Goal: Task Accomplishment & Management: Use online tool/utility

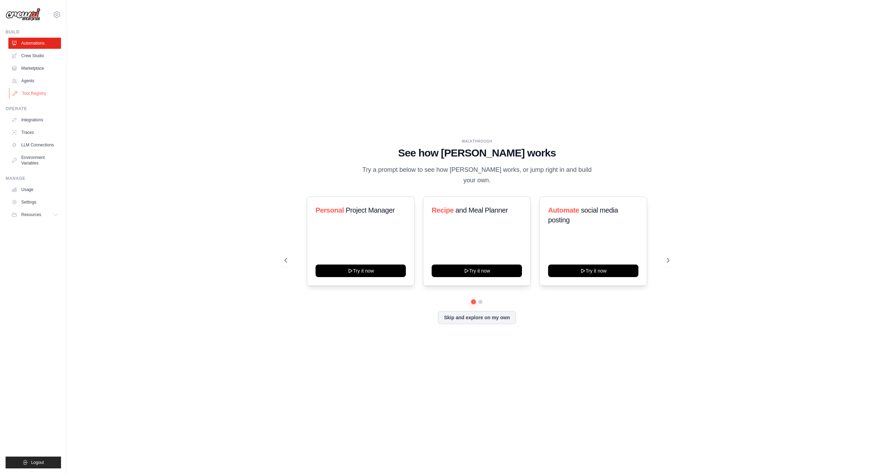
click at [36, 93] on link "Tool Registry" at bounding box center [35, 93] width 53 height 11
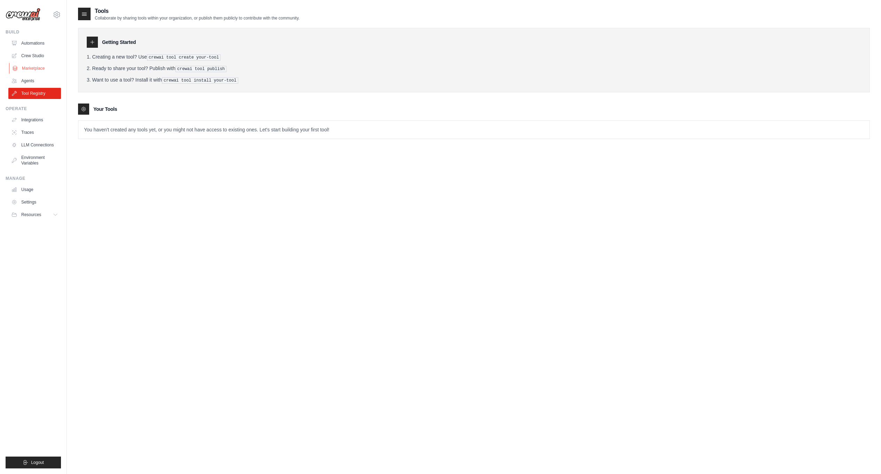
click at [39, 69] on link "Marketplace" at bounding box center [35, 68] width 53 height 11
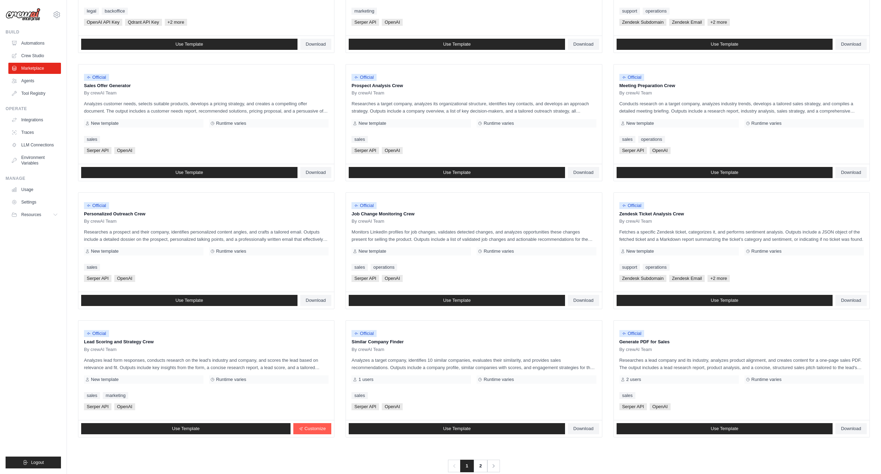
scroll to position [172, 0]
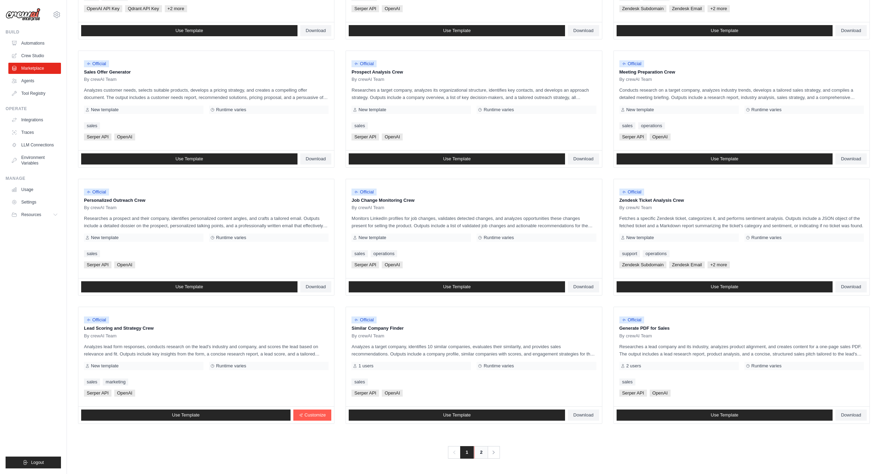
click at [483, 451] on link "2" at bounding box center [481, 452] width 14 height 13
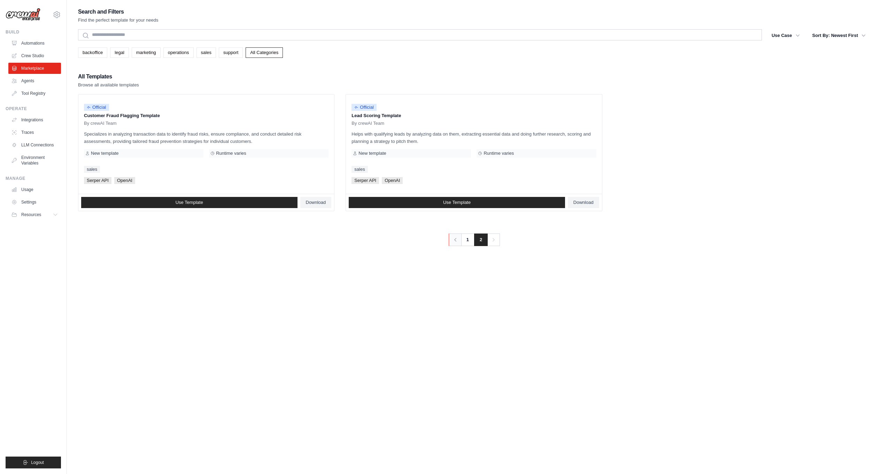
click at [459, 241] on link "Previous" at bounding box center [455, 240] width 13 height 13
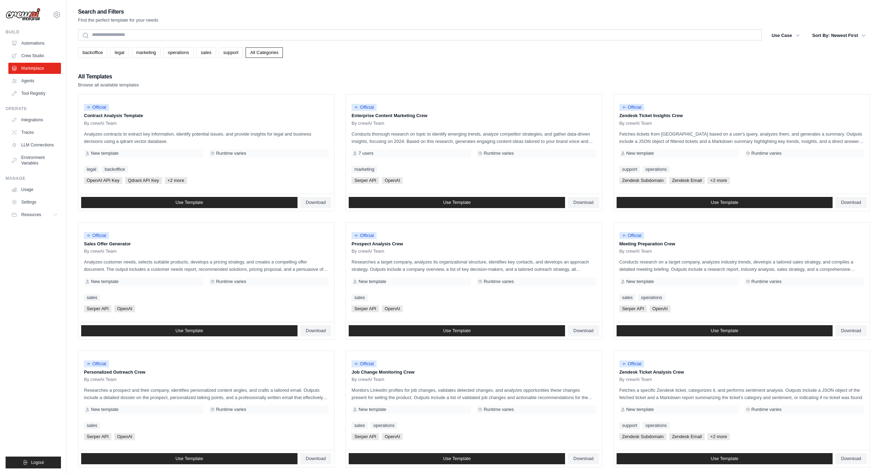
click at [31, 15] on img at bounding box center [23, 14] width 35 height 13
click at [38, 81] on link "Agents" at bounding box center [35, 80] width 53 height 11
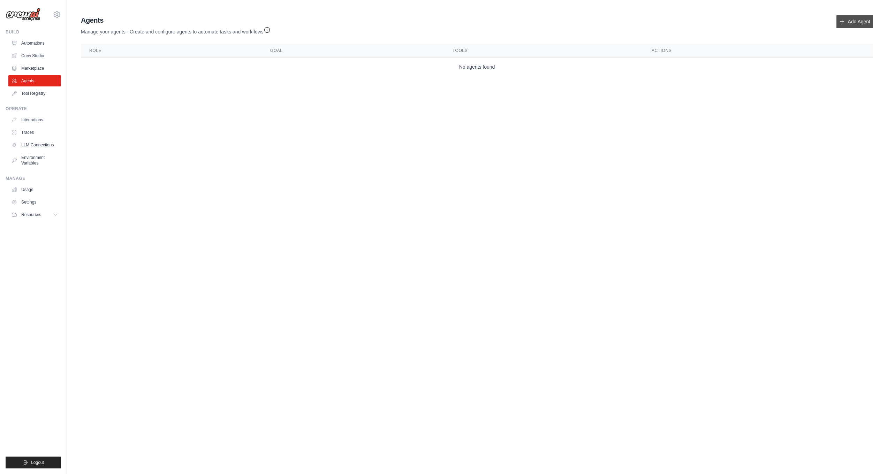
click at [859, 22] on link "Add Agent" at bounding box center [854, 21] width 37 height 13
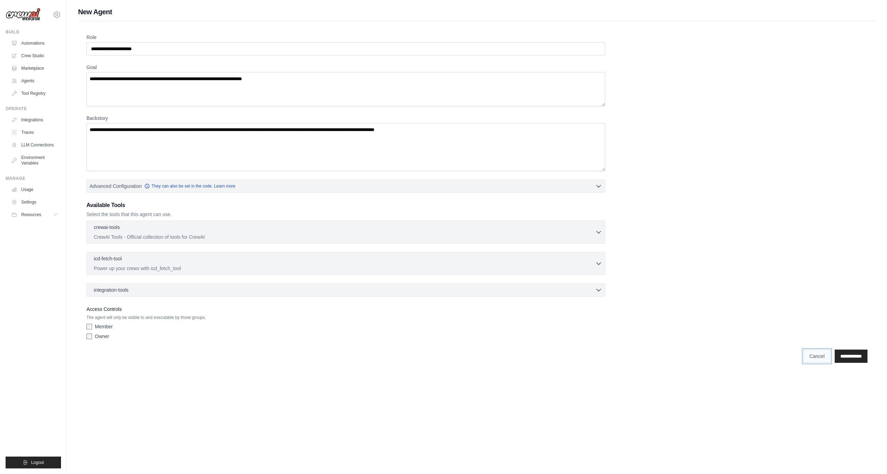
click at [803, 353] on link "Cancel" at bounding box center [816, 356] width 27 height 13
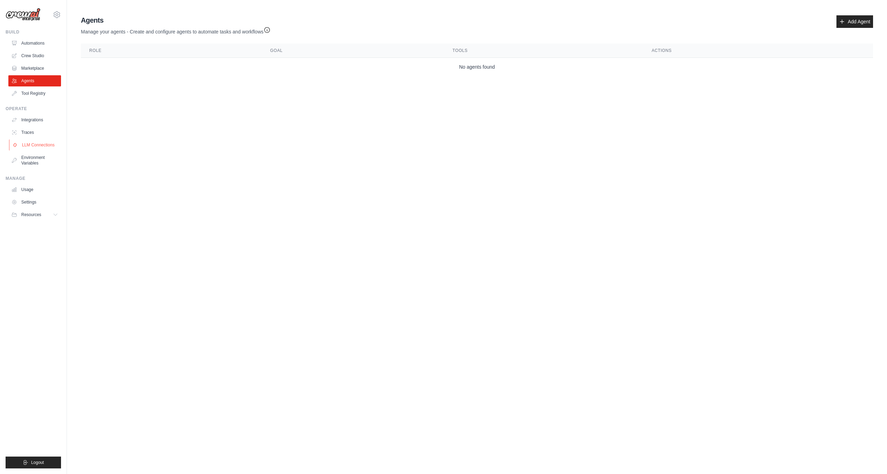
click at [36, 147] on link "LLM Connections" at bounding box center [35, 144] width 53 height 11
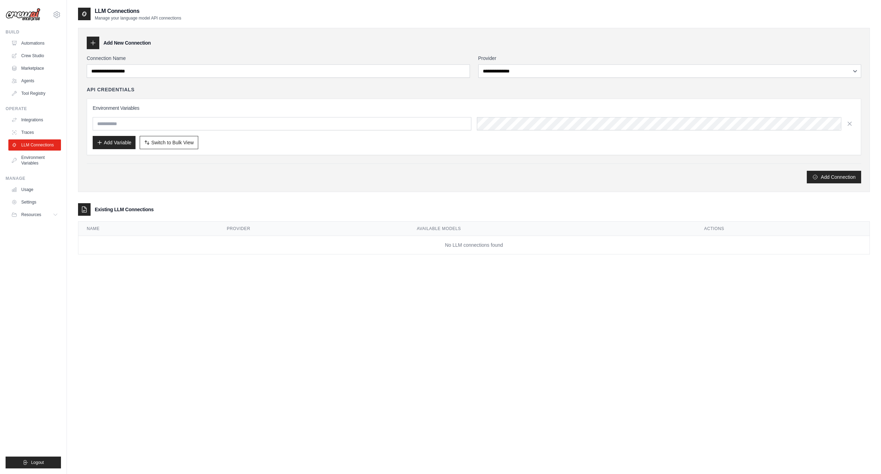
click at [104, 171] on div "Add Connection" at bounding box center [474, 177] width 775 height 13
click at [57, 16] on icon at bounding box center [57, 15] width 2 height 2
click at [32, 20] on img at bounding box center [23, 14] width 35 height 13
click at [35, 14] on img at bounding box center [23, 14] width 35 height 13
click at [34, 39] on link "Automations" at bounding box center [35, 43] width 53 height 11
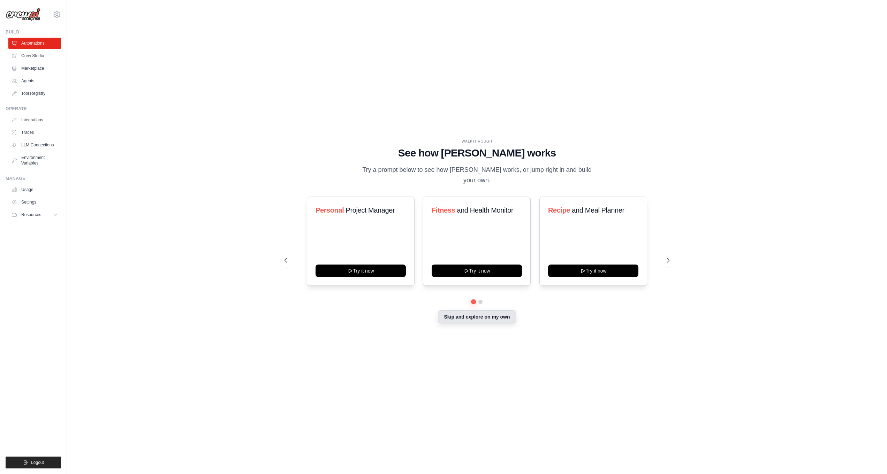
click at [458, 311] on button "Skip and explore on my own" at bounding box center [477, 316] width 78 height 13
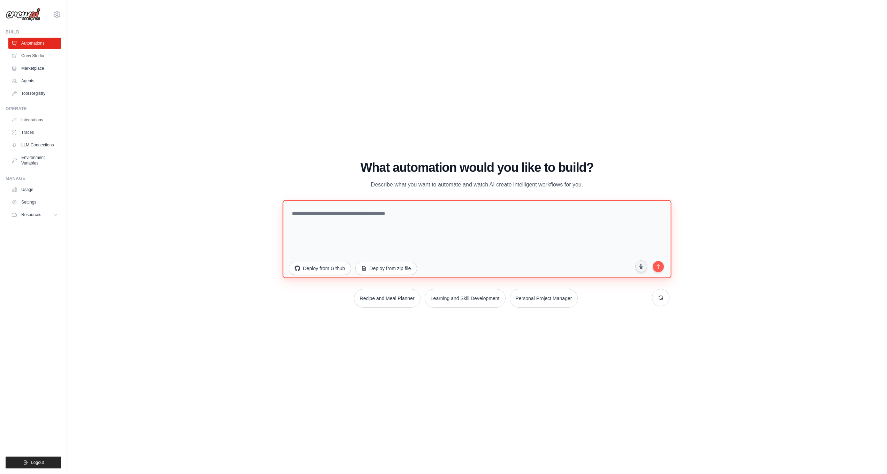
click at [343, 242] on textarea at bounding box center [476, 239] width 389 height 78
click at [431, 238] on textarea at bounding box center [476, 239] width 389 height 78
paste textarea "**********"
type textarea "**********"
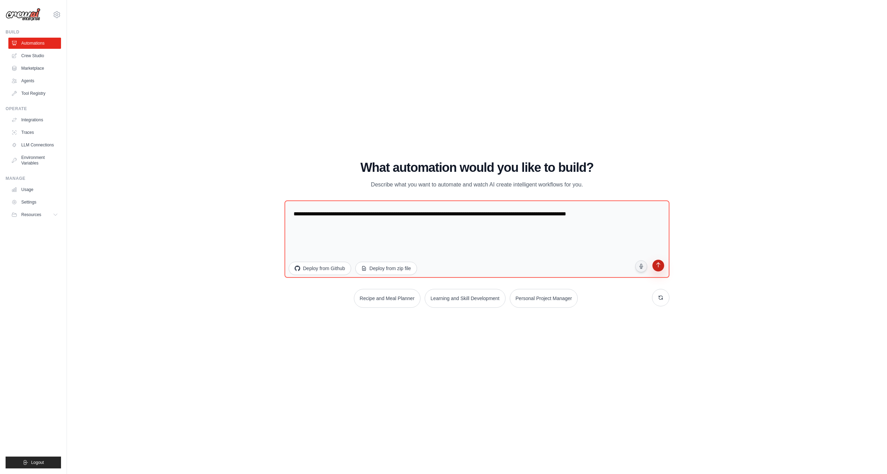
click at [657, 261] on button "submit" at bounding box center [658, 267] width 14 height 14
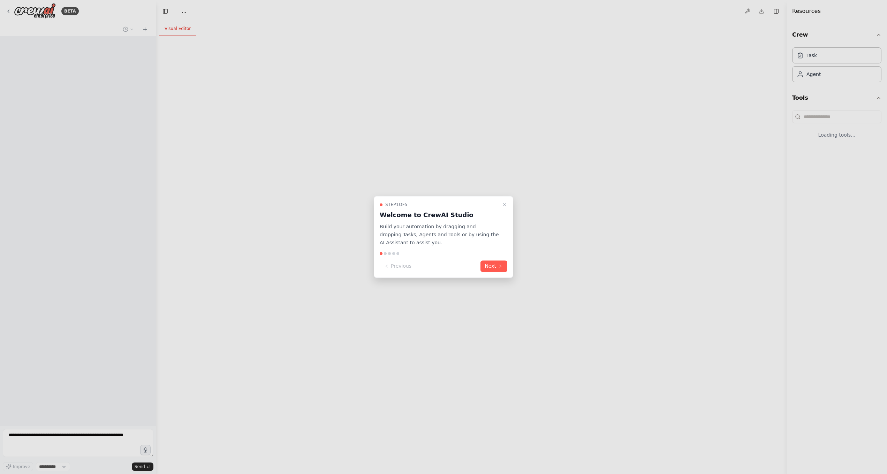
select select "****"
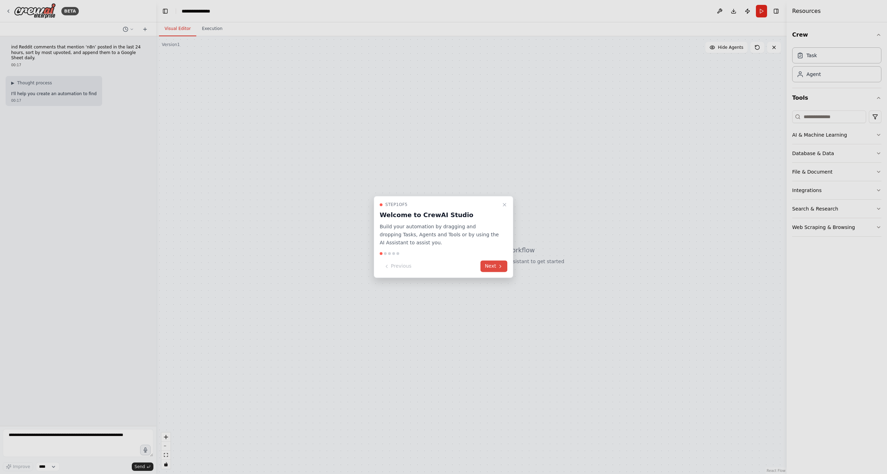
click at [488, 269] on button "Next" at bounding box center [493, 267] width 27 height 12
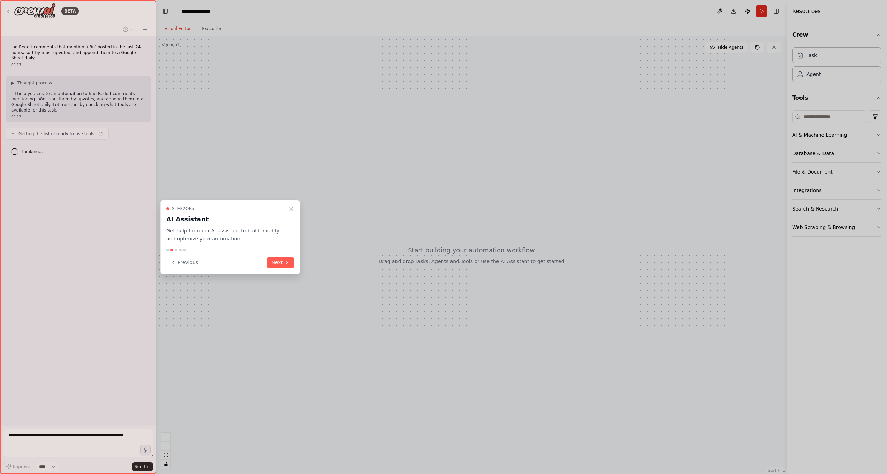
drag, startPoint x: 277, startPoint y: 258, endPoint x: 281, endPoint y: 253, distance: 5.4
click at [281, 255] on div "Step 2 of 5 AI Assistant Get help from our AI assistant to build, modify, and o…" at bounding box center [229, 237] width 139 height 74
click at [278, 260] on button "Next" at bounding box center [280, 263] width 27 height 12
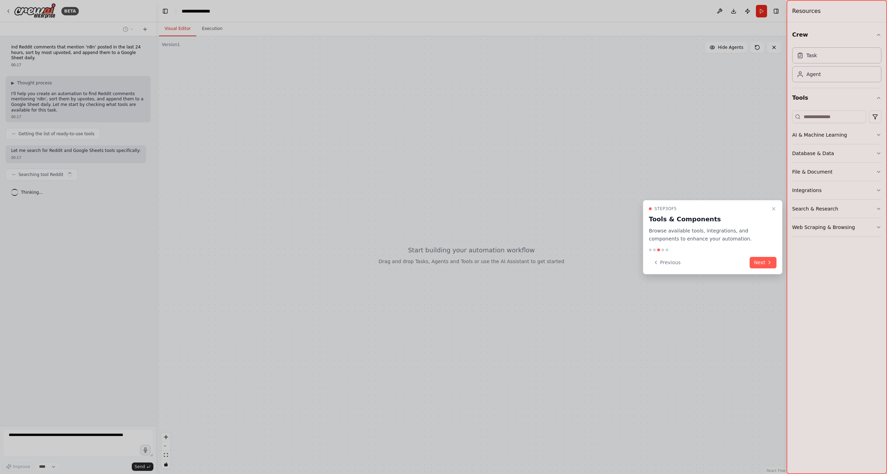
click at [769, 259] on button "Next" at bounding box center [762, 263] width 27 height 12
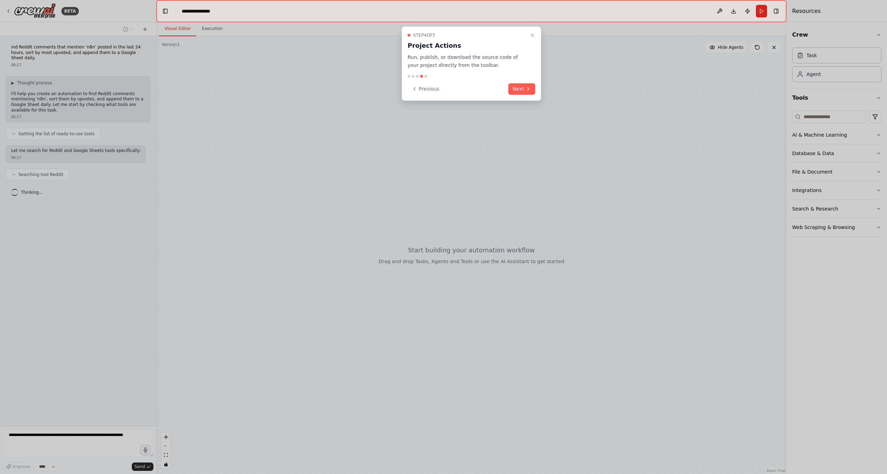
click at [511, 92] on button "Next" at bounding box center [521, 89] width 27 height 12
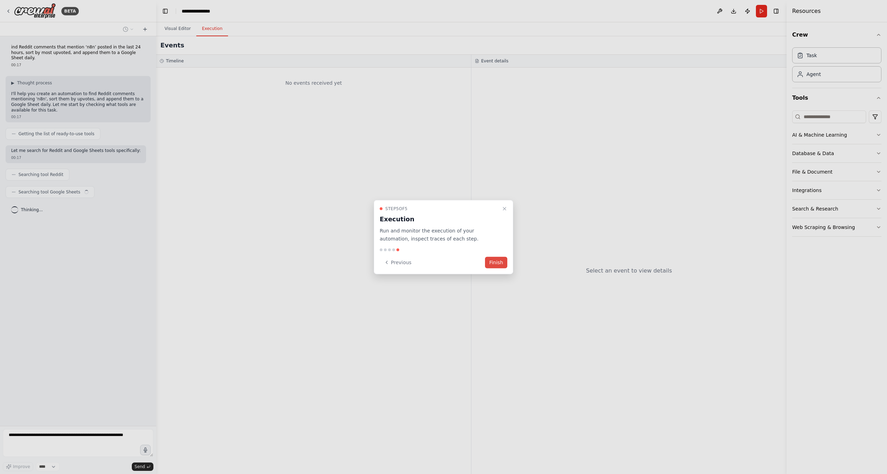
click at [500, 262] on button "Finish" at bounding box center [496, 263] width 22 height 12
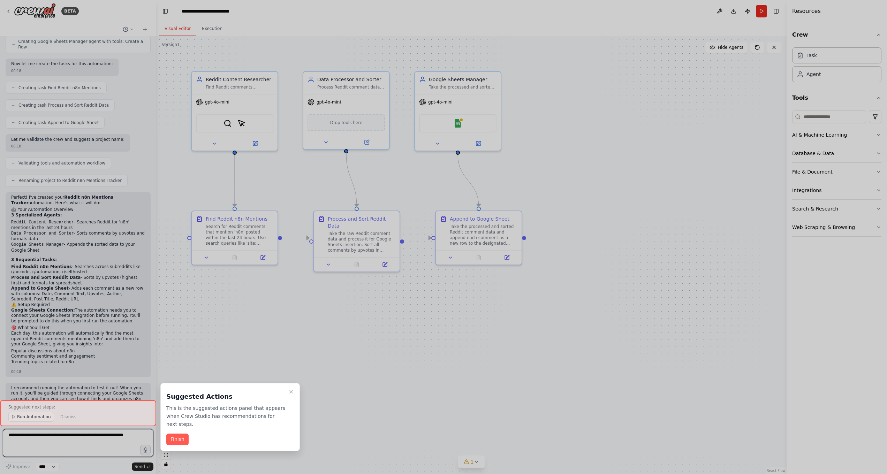
scroll to position [391, 0]
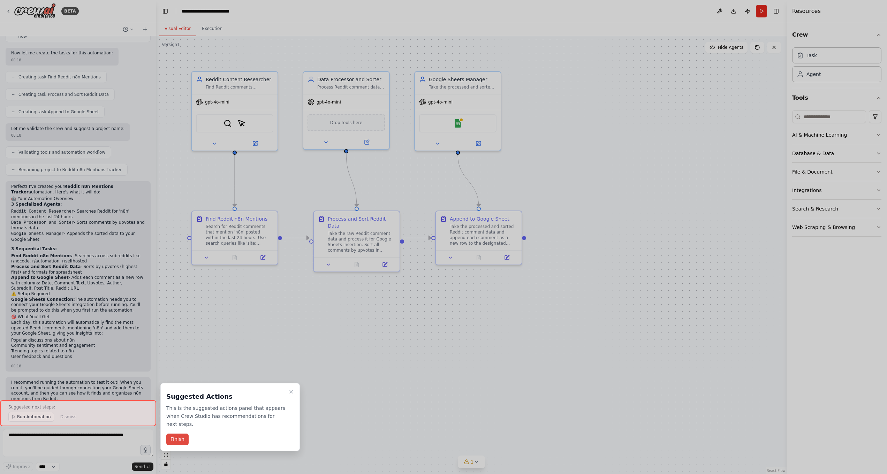
click at [179, 434] on button "Finish" at bounding box center [177, 440] width 22 height 12
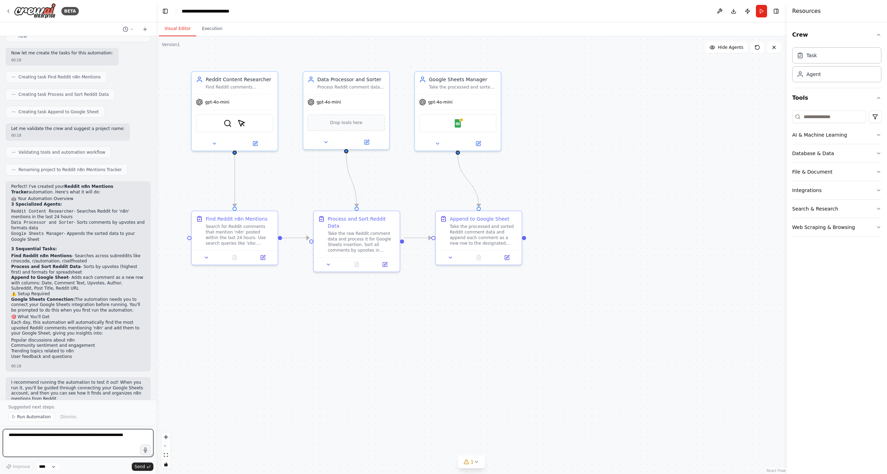
click at [64, 443] on textarea at bounding box center [78, 443] width 151 height 28
click at [253, 139] on icon at bounding box center [255, 142] width 6 height 6
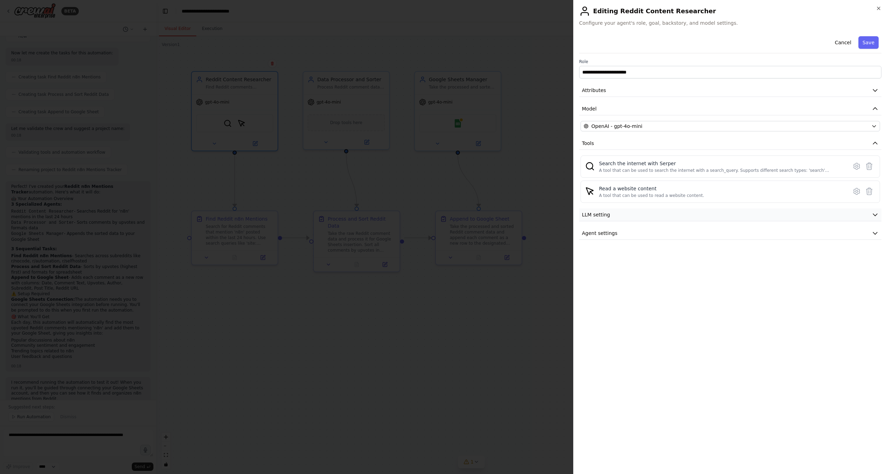
click at [665, 217] on button "LLM setting" at bounding box center [730, 214] width 302 height 13
click at [665, 228] on button "Agent settings" at bounding box center [730, 233] width 302 height 13
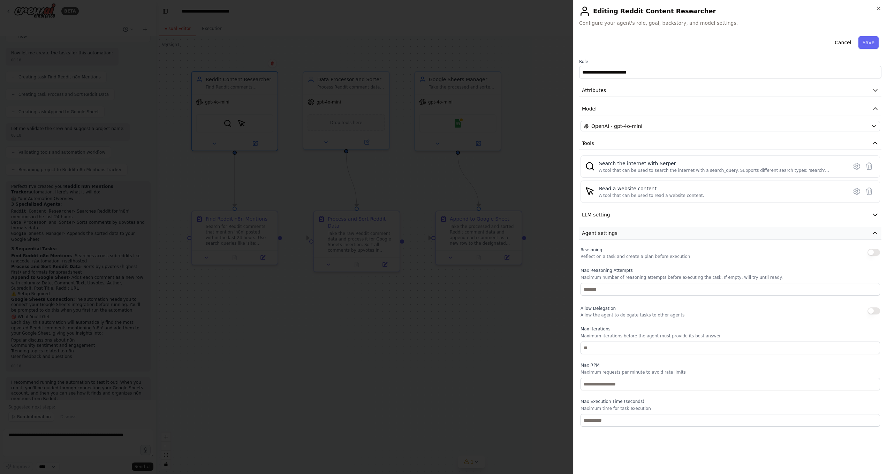
click at [665, 228] on button "Agent settings" at bounding box center [730, 233] width 302 height 13
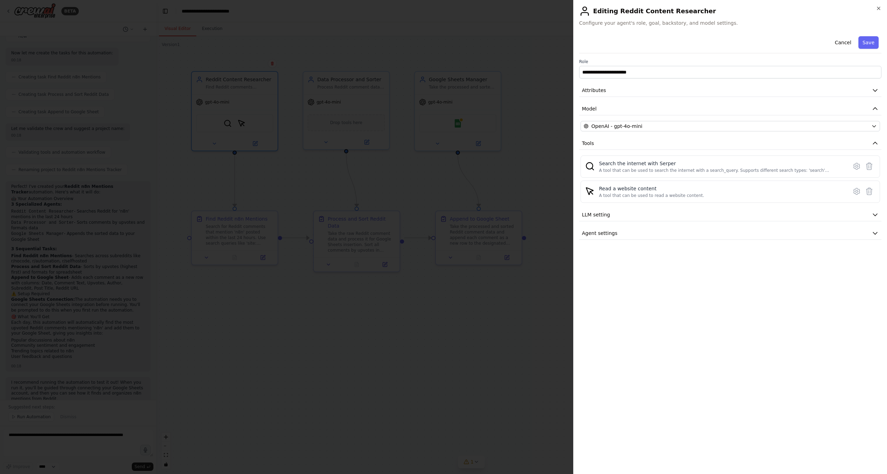
click at [881, 13] on div "**********" at bounding box center [730, 237] width 314 height 474
click at [878, 4] on div "**********" at bounding box center [730, 237] width 314 height 474
click at [879, 13] on h2 "Editing Reddit Content Researcher" at bounding box center [730, 11] width 302 height 11
click at [880, 8] on icon "button" at bounding box center [878, 9] width 6 height 6
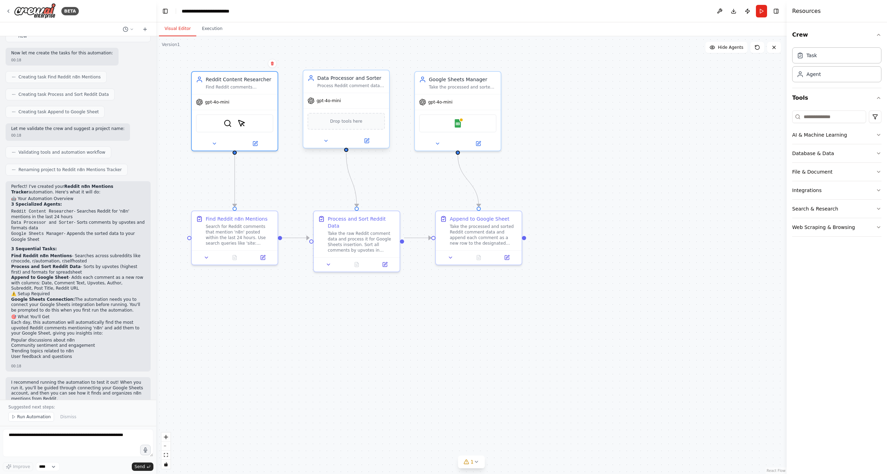
click at [324, 125] on div "Drop tools here" at bounding box center [345, 121] width 77 height 17
click at [339, 122] on span "Drop tools here" at bounding box center [346, 121] width 32 height 7
click at [361, 143] on button at bounding box center [366, 141] width 39 height 8
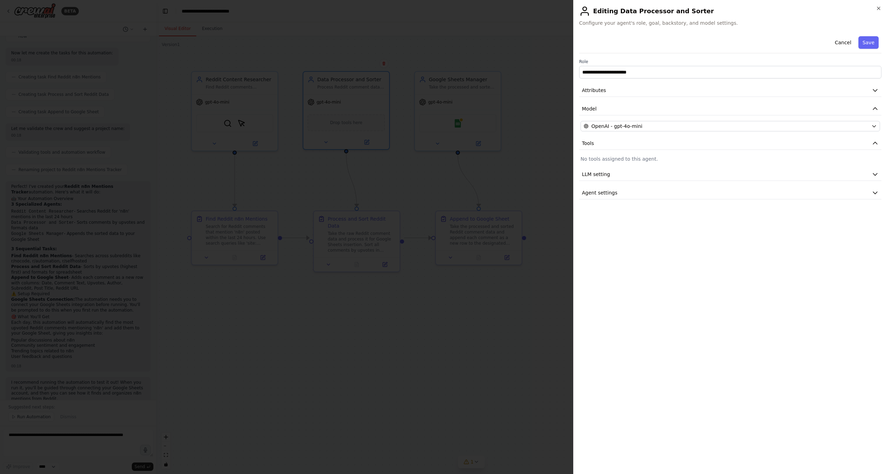
click at [785, 162] on div "**********" at bounding box center [730, 116] width 302 height 166
click at [879, 6] on icon "button" at bounding box center [878, 9] width 6 height 6
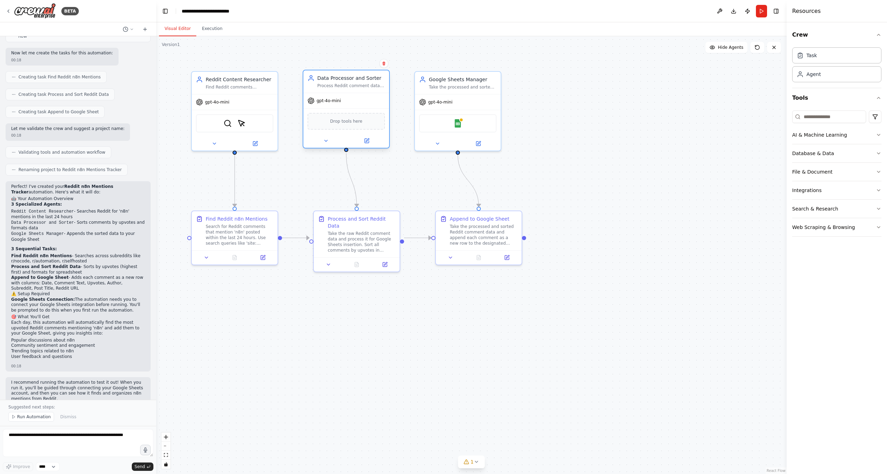
click at [340, 115] on div "Drop tools here" at bounding box center [345, 121] width 77 height 17
click at [461, 114] on div "Google Sheets" at bounding box center [457, 122] width 77 height 18
click at [455, 118] on img at bounding box center [457, 122] width 8 height 8
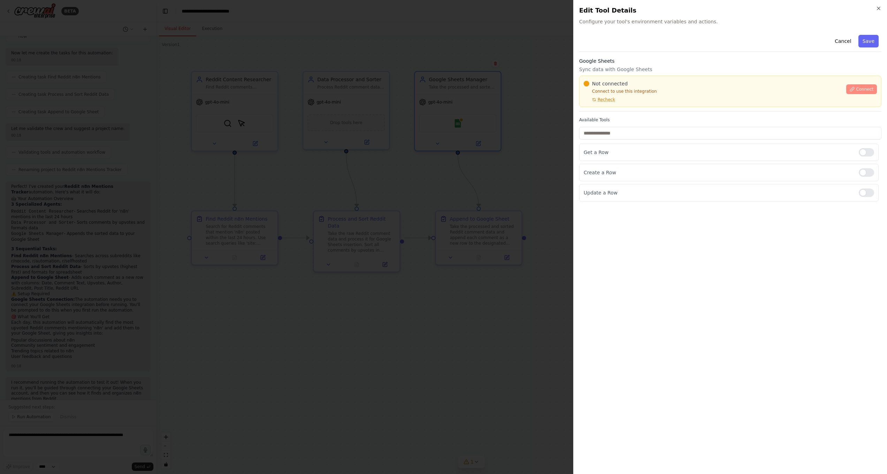
click at [857, 90] on button "Connect" at bounding box center [861, 89] width 31 height 10
click at [512, 178] on div at bounding box center [443, 237] width 887 height 474
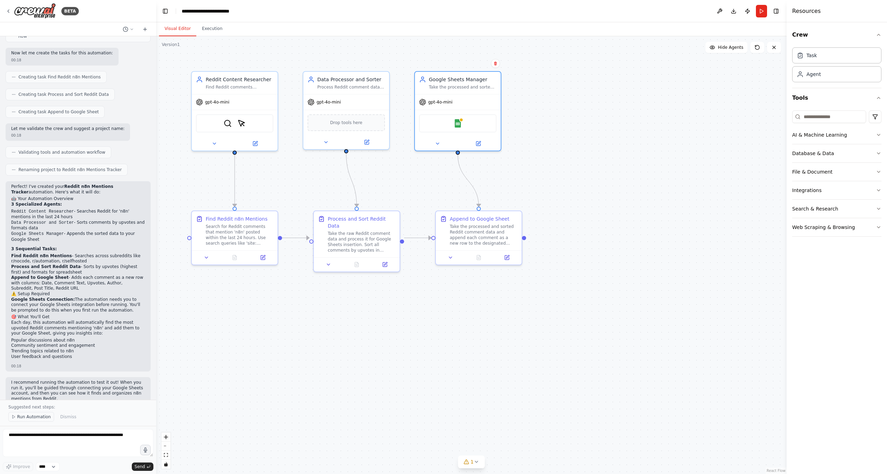
click at [26, 416] on span "Run Automation" at bounding box center [34, 417] width 34 height 6
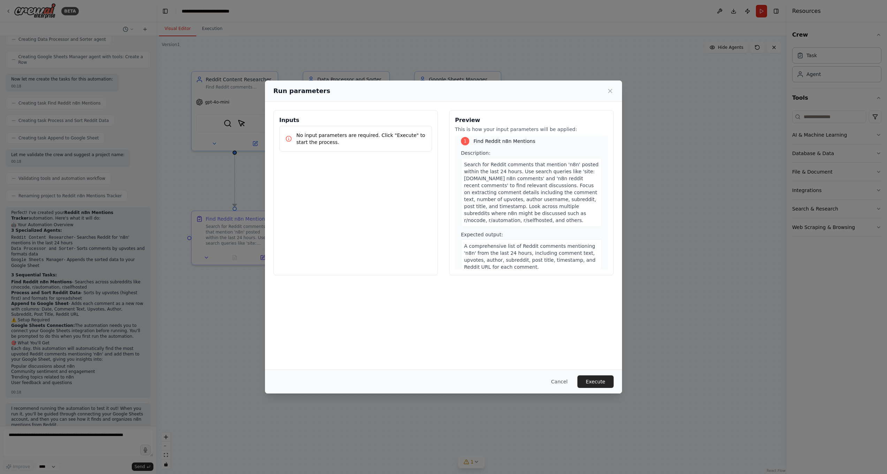
scroll to position [0, 0]
click at [348, 142] on p "No input parameters are required. Click "Execute" to start the process." at bounding box center [361, 139] width 130 height 14
click at [610, 93] on icon at bounding box center [609, 90] width 7 height 7
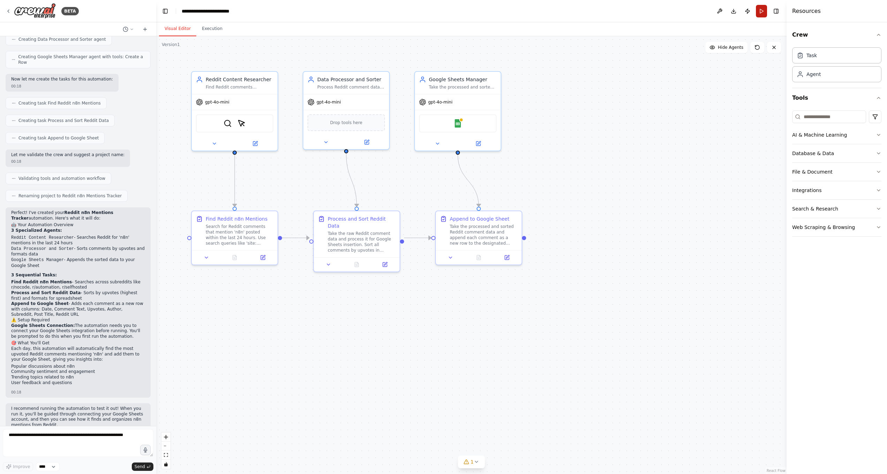
click at [759, 8] on button "Run" at bounding box center [761, 11] width 11 height 13
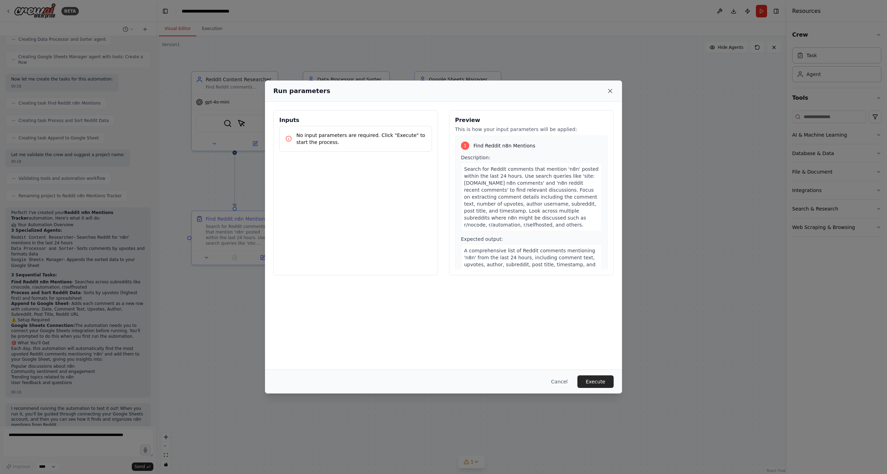
click at [611, 94] on icon at bounding box center [609, 90] width 7 height 7
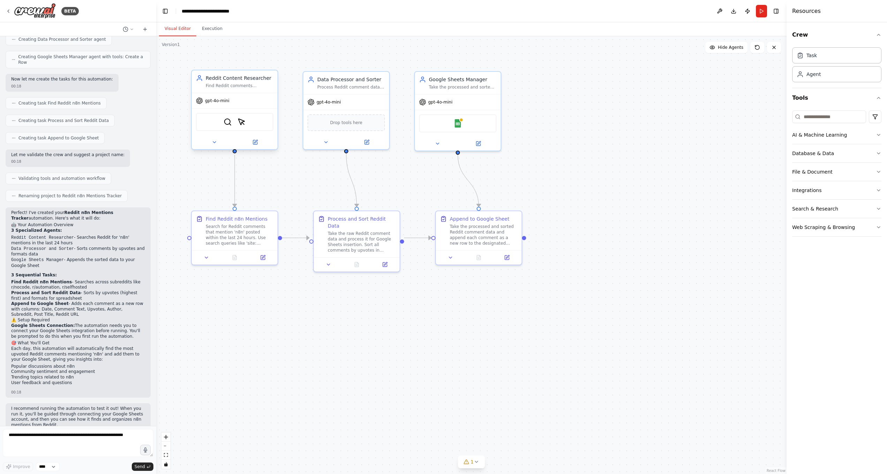
click at [250, 105] on div "gpt-4o-mini" at bounding box center [235, 100] width 86 height 15
click at [228, 228] on div "Search for Reddit comments that mention 'n8n' posted within the last 24 hours. …" at bounding box center [240, 233] width 68 height 22
click at [204, 232] on div "Find Reddit n8n Mentions Search for Reddit comments that mention 'n8n' posted w…" at bounding box center [234, 229] width 77 height 31
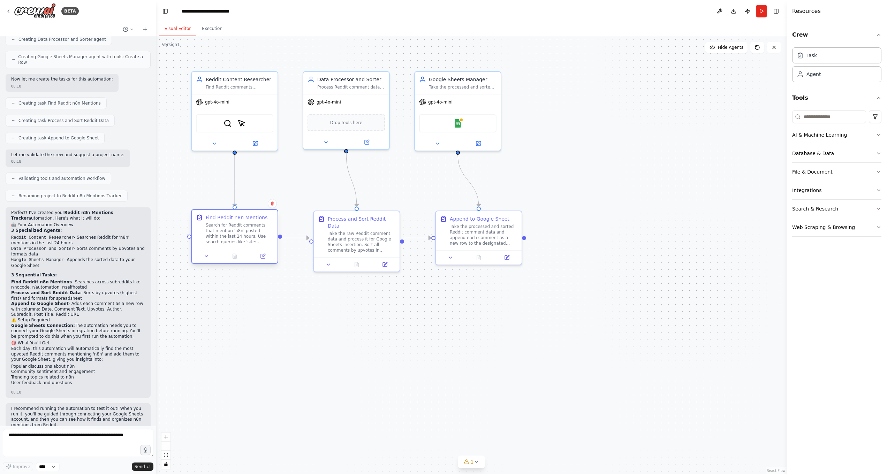
click at [204, 232] on div "Find Reddit n8n Mentions Search for Reddit comments that mention 'n8n' posted w…" at bounding box center [234, 229] width 77 height 31
click at [260, 251] on div at bounding box center [235, 256] width 86 height 14
click at [260, 256] on icon at bounding box center [263, 256] width 6 height 6
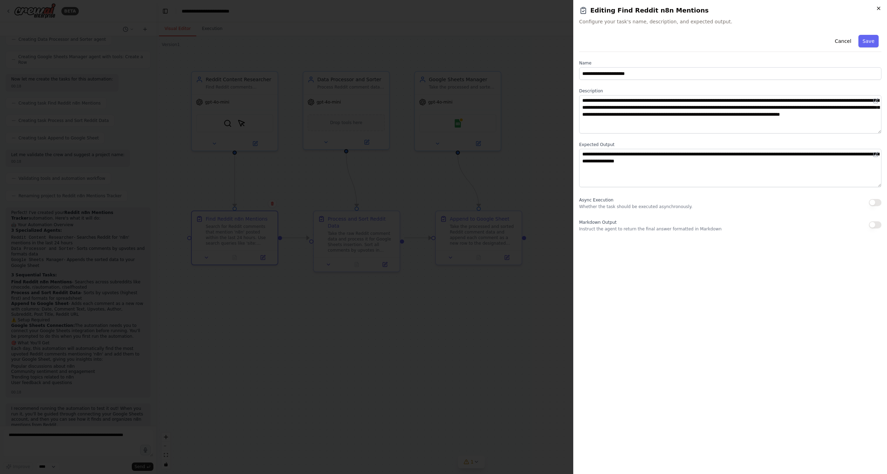
click at [876, 8] on icon "button" at bounding box center [878, 9] width 6 height 6
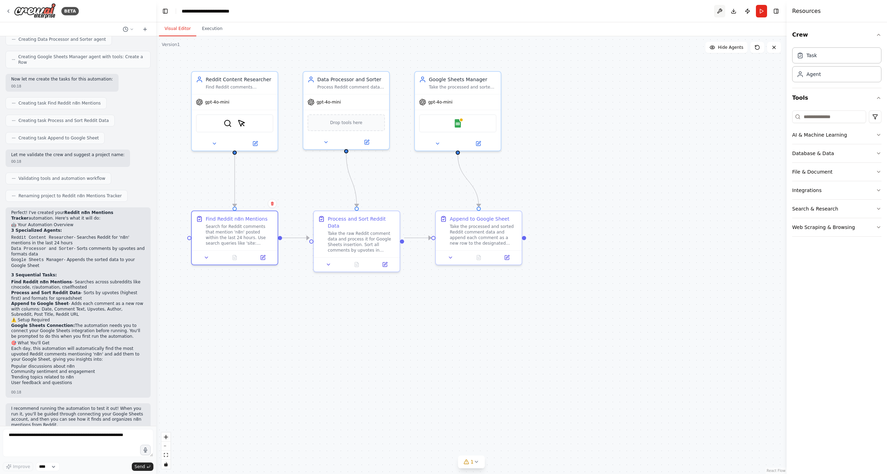
click at [722, 12] on button at bounding box center [719, 11] width 11 height 13
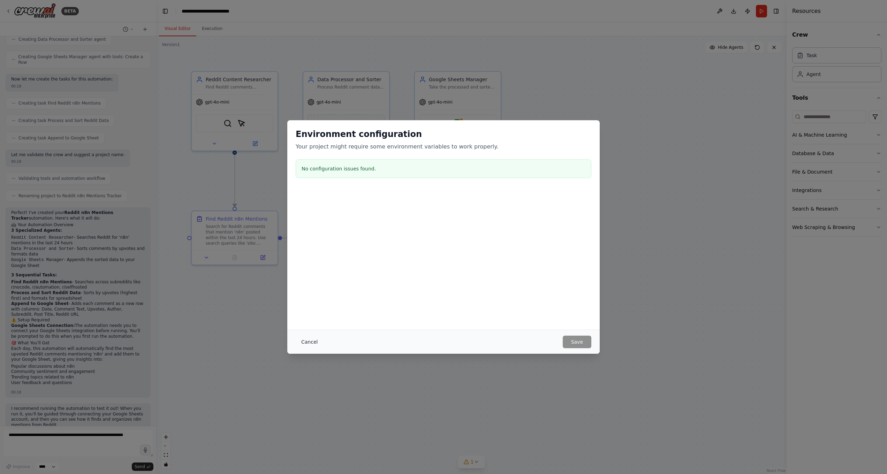
click at [312, 341] on button "Cancel" at bounding box center [310, 342] width 28 height 13
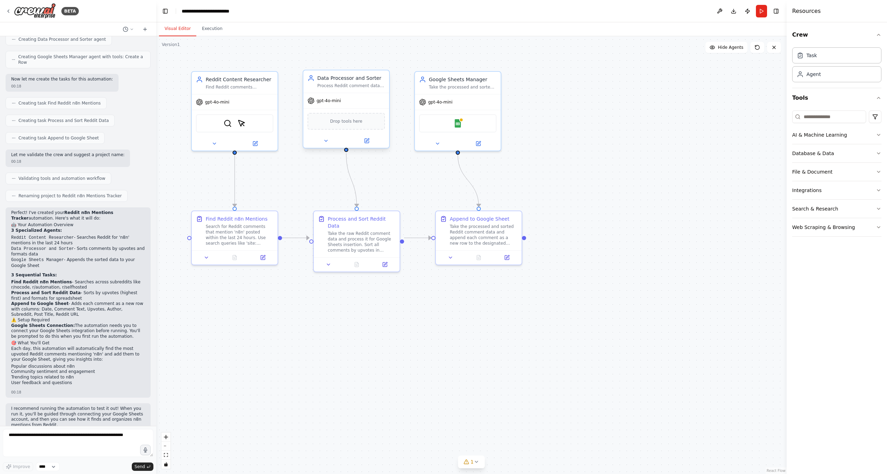
click at [349, 120] on span "Drop tools here" at bounding box center [346, 121] width 32 height 7
click at [359, 121] on span "Drop tools here" at bounding box center [346, 121] width 32 height 7
click at [365, 139] on icon at bounding box center [367, 141] width 4 height 4
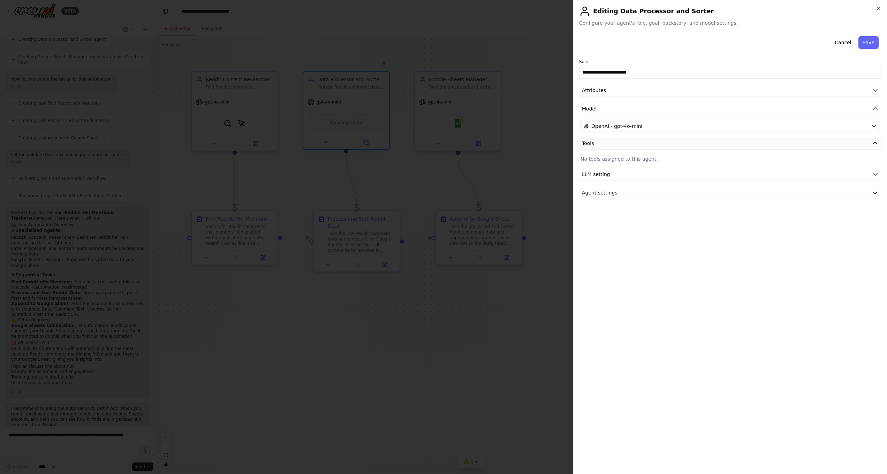
click at [696, 146] on button "Tools" at bounding box center [730, 143] width 302 height 13
click at [696, 143] on button "Tools" at bounding box center [730, 143] width 302 height 13
click at [837, 37] on button "Cancel" at bounding box center [842, 42] width 25 height 13
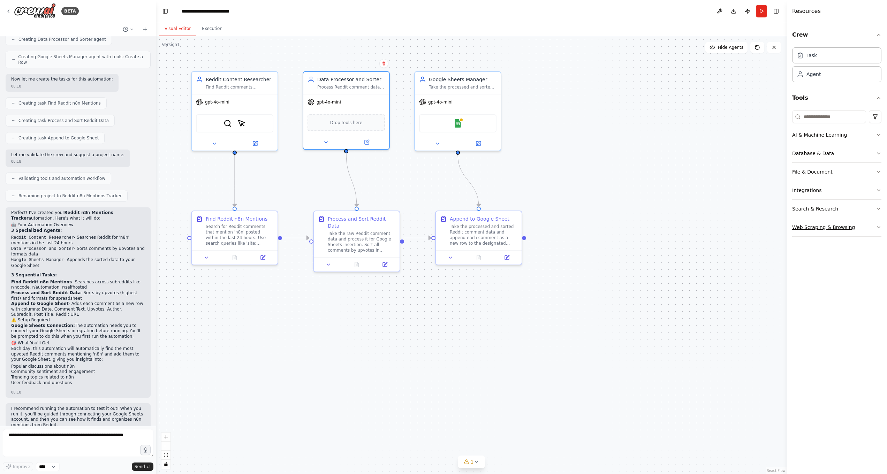
click at [866, 223] on button "Web Scraping & Browsing" at bounding box center [836, 227] width 89 height 18
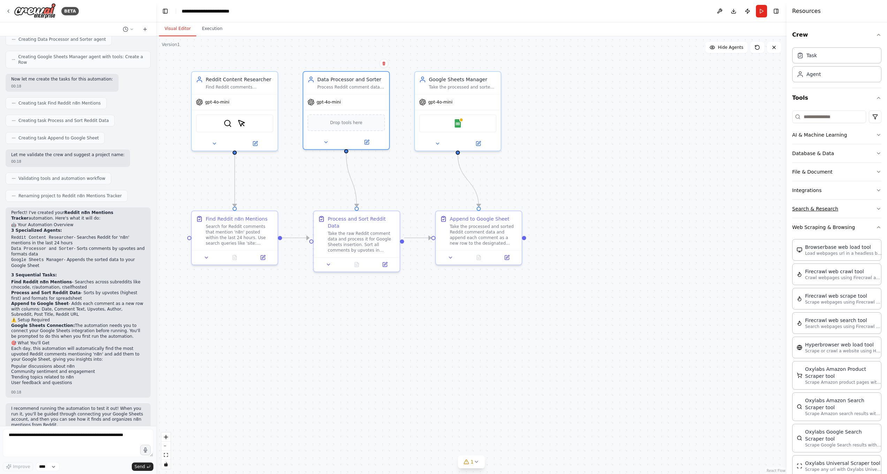
click at [865, 217] on button "Search & Research" at bounding box center [836, 209] width 89 height 18
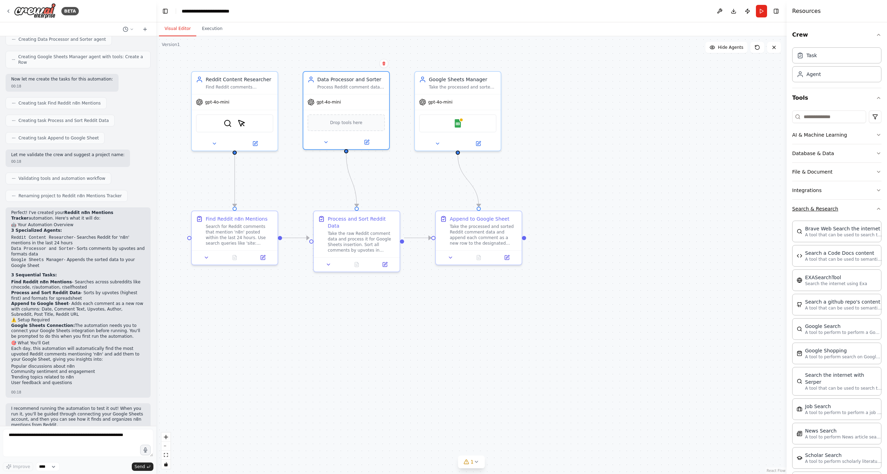
click at [875, 209] on icon "button" at bounding box center [878, 209] width 6 height 6
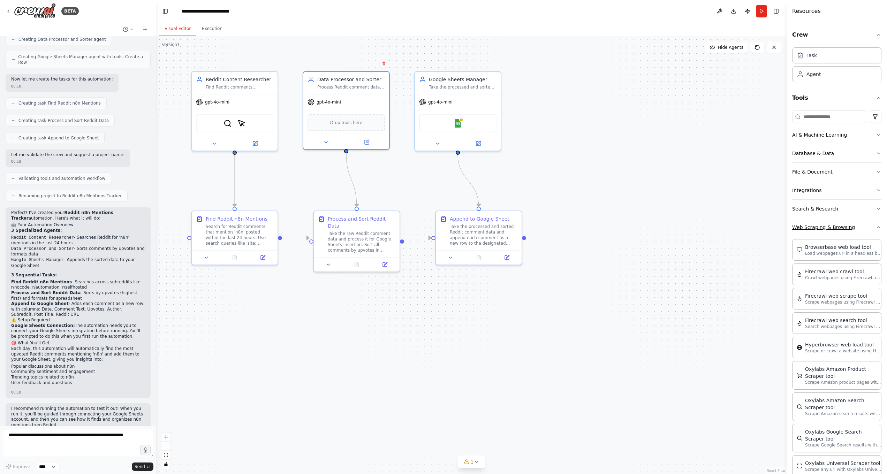
click at [866, 227] on button "Web Scraping & Browsing" at bounding box center [836, 227] width 89 height 18
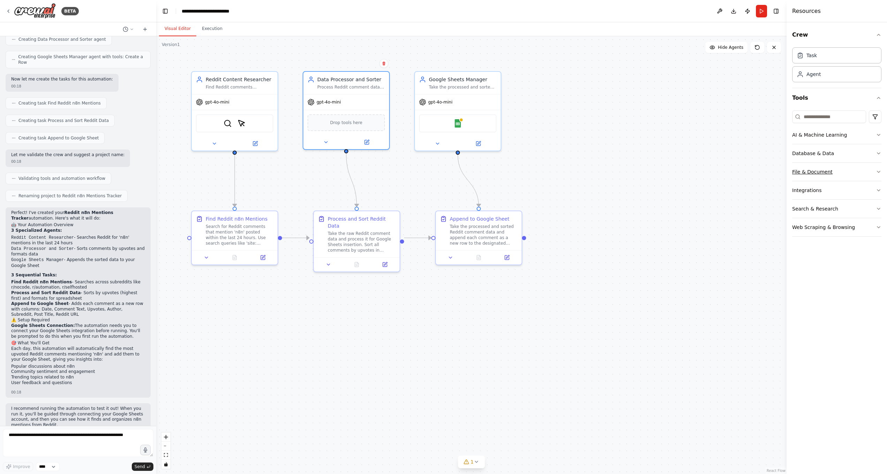
click at [860, 173] on button "File & Document" at bounding box center [836, 172] width 89 height 18
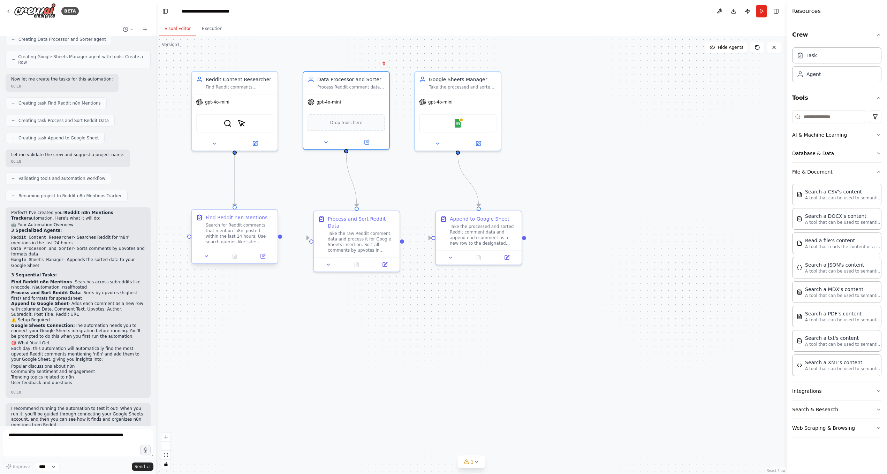
click at [265, 234] on div "Search for Reddit comments that mention 'n8n' posted within the last 24 hours. …" at bounding box center [240, 233] width 68 height 22
click at [264, 253] on icon at bounding box center [263, 256] width 6 height 6
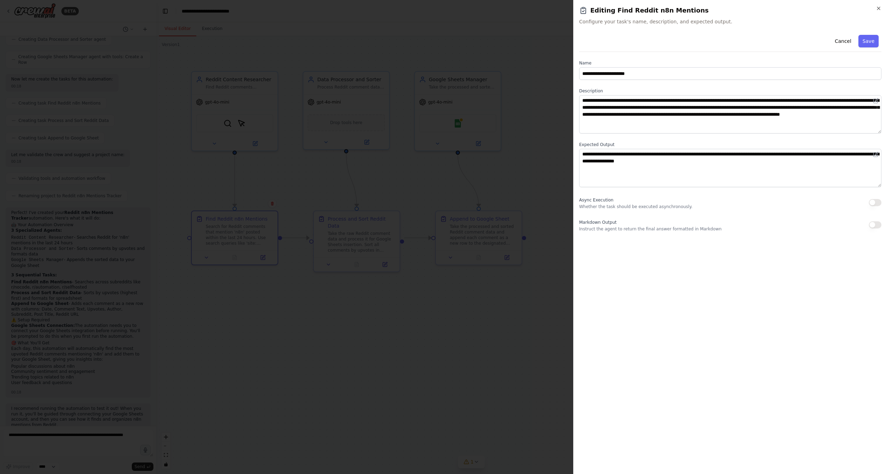
click at [874, 8] on h2 "Editing Find Reddit n8n Mentions" at bounding box center [730, 11] width 302 height 10
click at [877, 6] on icon "button" at bounding box center [878, 9] width 6 height 6
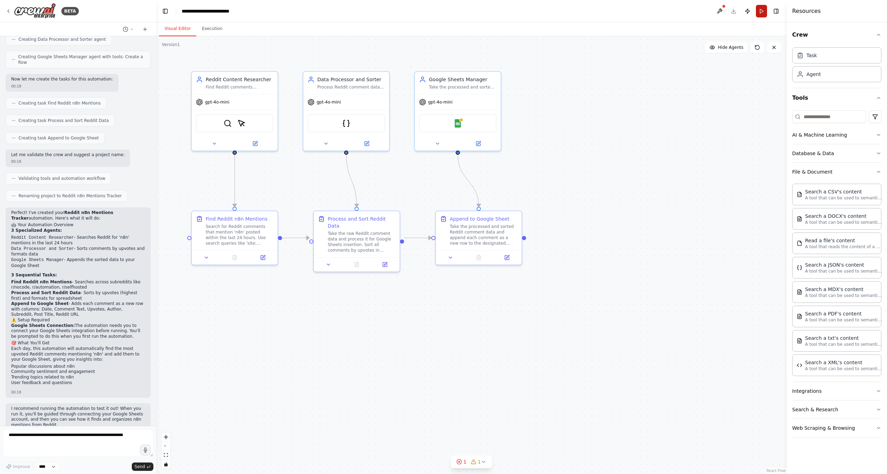
click at [764, 10] on button "Run" at bounding box center [761, 11] width 11 height 13
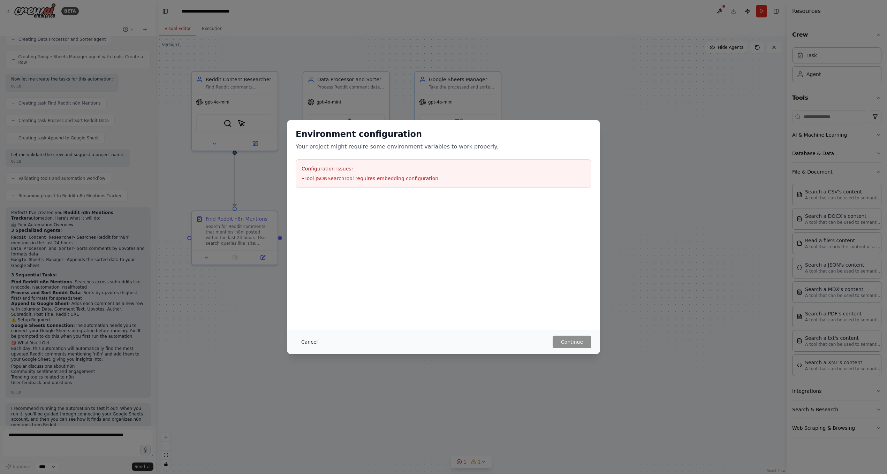
click at [299, 341] on button "Cancel" at bounding box center [310, 342] width 28 height 13
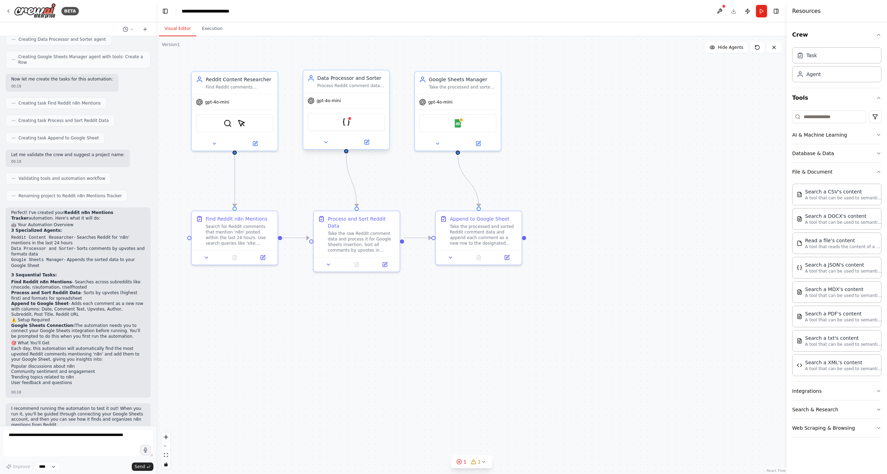
click at [347, 116] on div "JSONSearchTool" at bounding box center [345, 122] width 77 height 18
click at [368, 148] on div at bounding box center [346, 142] width 86 height 14
click at [372, 143] on button at bounding box center [366, 142] width 39 height 8
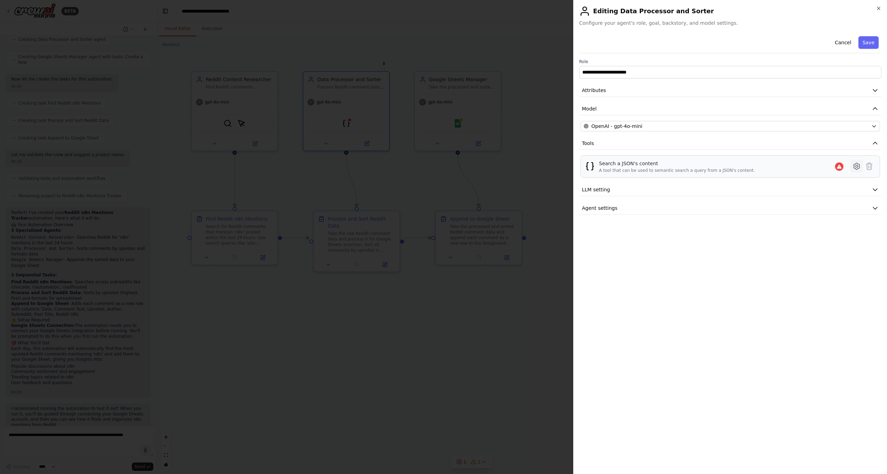
click at [855, 167] on icon at bounding box center [856, 166] width 8 height 8
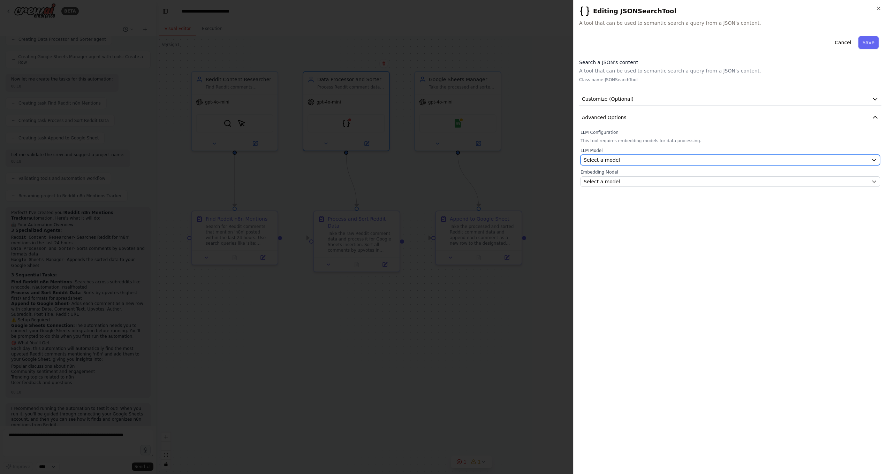
click at [762, 157] on div "Select a model" at bounding box center [725, 159] width 285 height 7
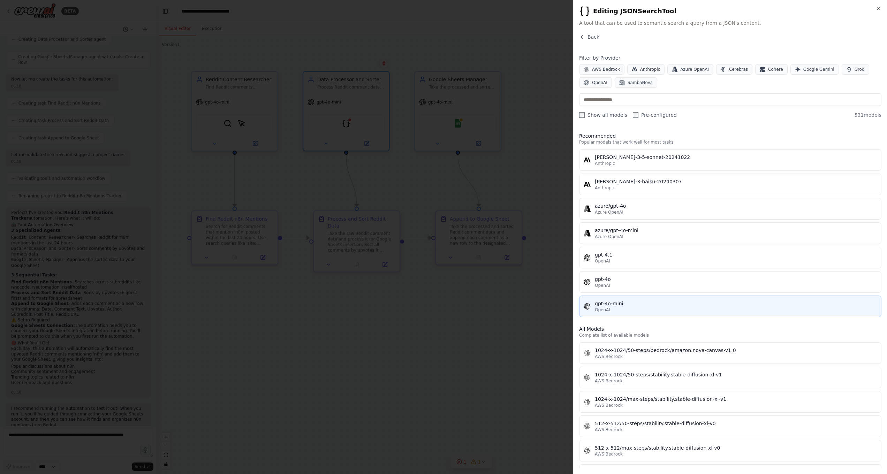
click at [665, 304] on div "gpt-4o-mini" at bounding box center [736, 303] width 282 height 7
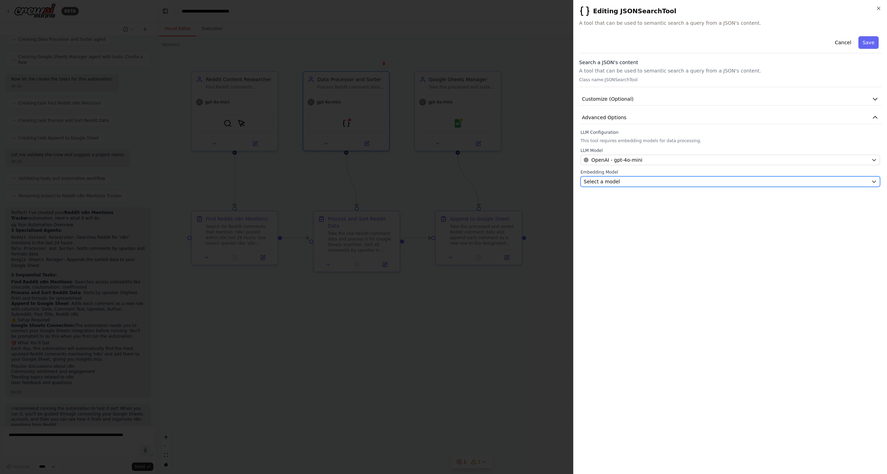
click at [644, 177] on button "Select a model" at bounding box center [729, 181] width 299 height 10
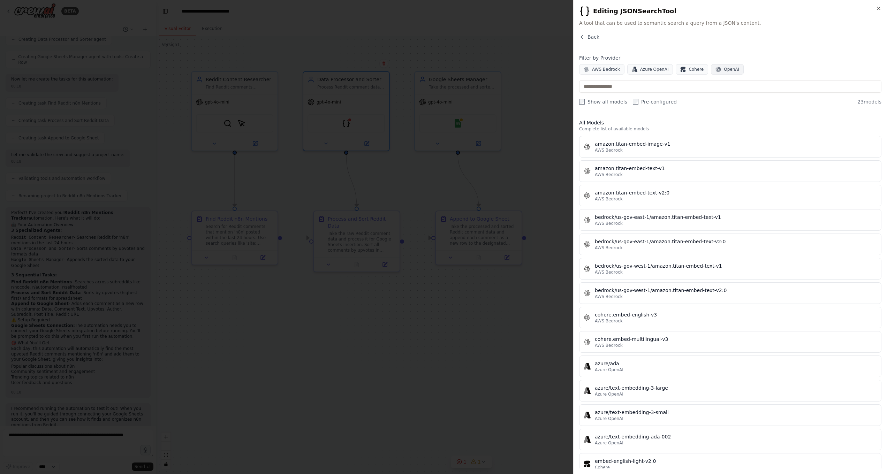
click at [724, 70] on span "OpenAI" at bounding box center [731, 70] width 15 height 6
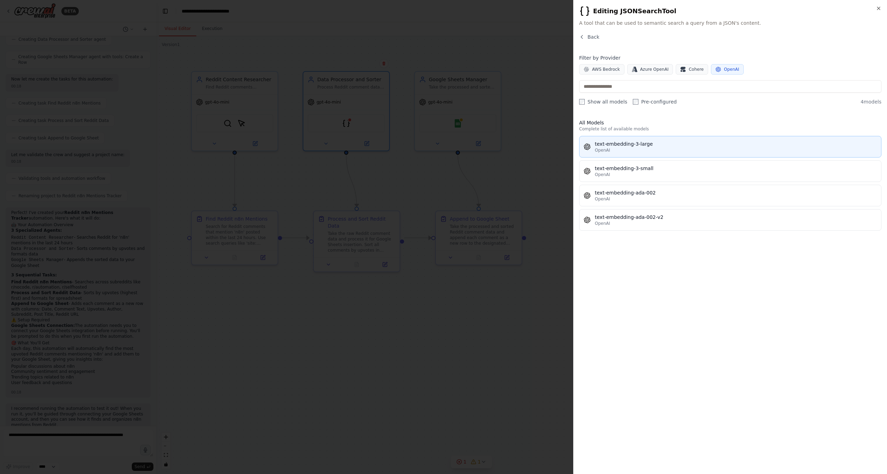
click at [659, 144] on div "text-embedding-3-large" at bounding box center [736, 143] width 282 height 7
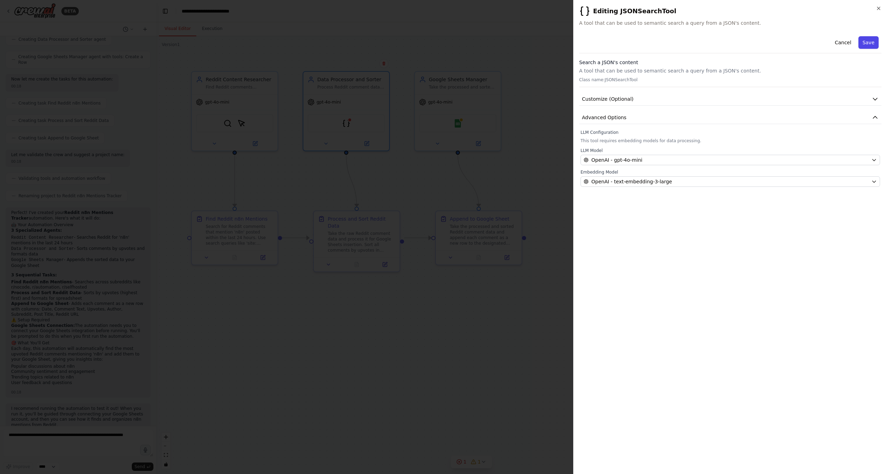
click at [875, 46] on button "Save" at bounding box center [868, 42] width 20 height 13
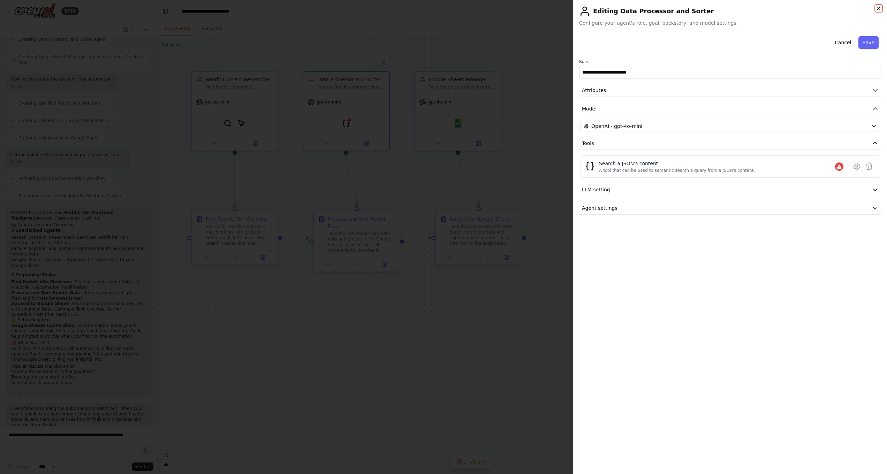
click at [877, 9] on icon "button" at bounding box center [878, 9] width 6 height 6
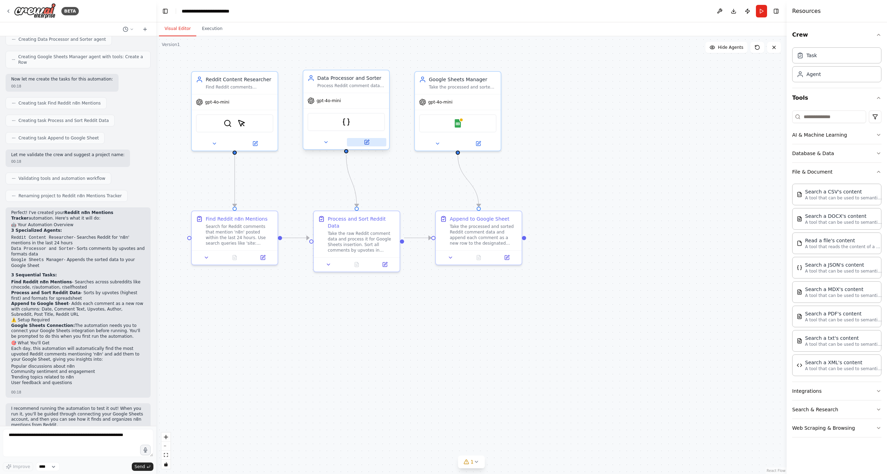
click at [367, 140] on icon at bounding box center [367, 142] width 6 height 6
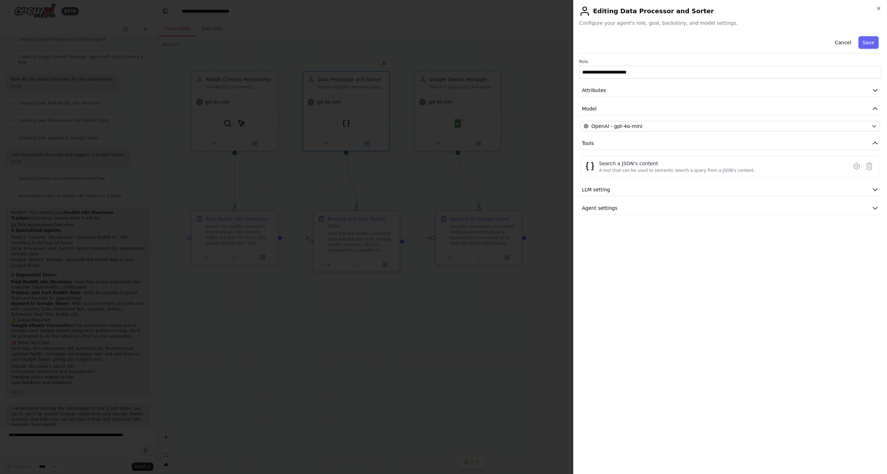
click at [881, 8] on div "**********" at bounding box center [730, 237] width 314 height 474
click at [879, 9] on icon "button" at bounding box center [878, 8] width 3 height 3
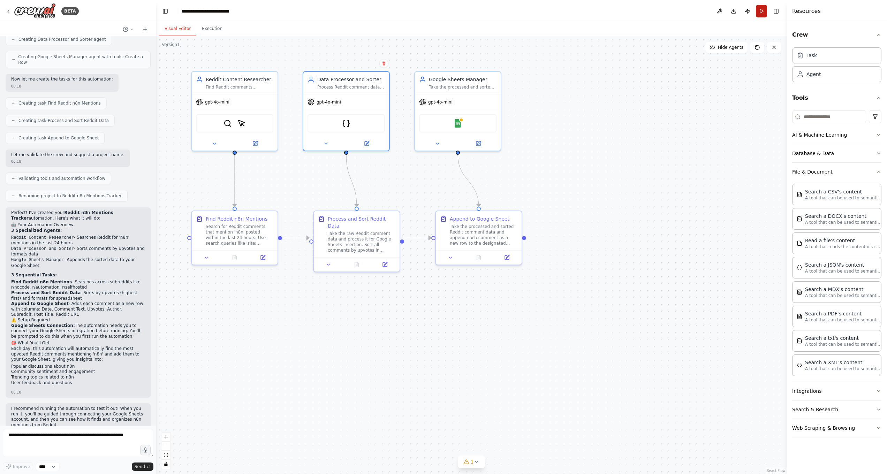
click at [762, 10] on button "Run" at bounding box center [761, 11] width 11 height 13
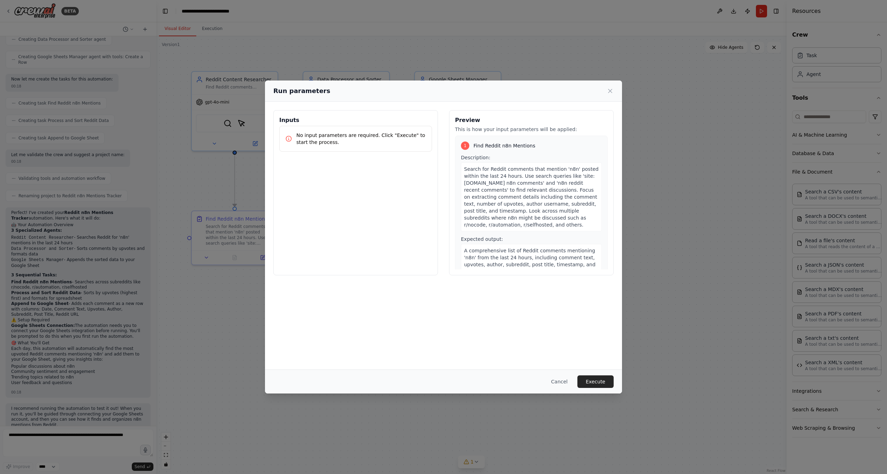
click at [385, 140] on p "No input parameters are required. Click "Execute" to start the process." at bounding box center [361, 139] width 130 height 14
click at [397, 134] on p "No input parameters are required. Click "Execute" to start the process." at bounding box center [361, 139] width 130 height 14
click at [613, 91] on icon at bounding box center [609, 90] width 7 height 7
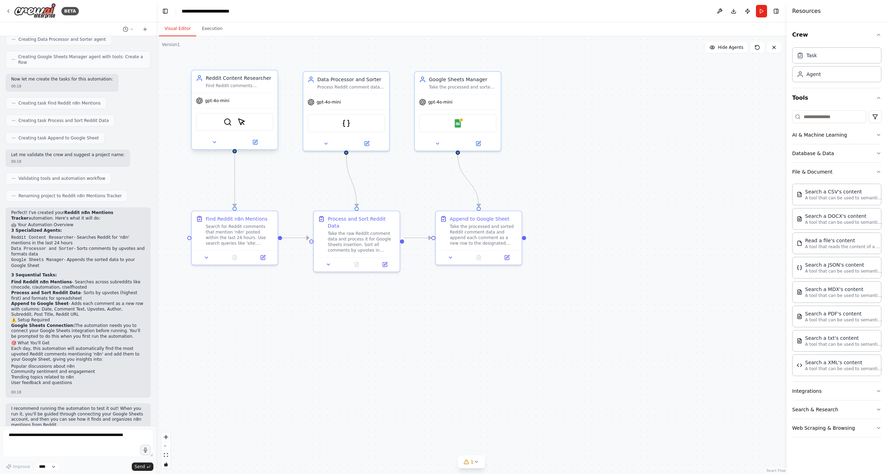
click at [232, 126] on div "SerperDevTool ScrapeElementFromWebsiteTool" at bounding box center [234, 122] width 77 height 18
click at [229, 123] on img at bounding box center [227, 122] width 8 height 8
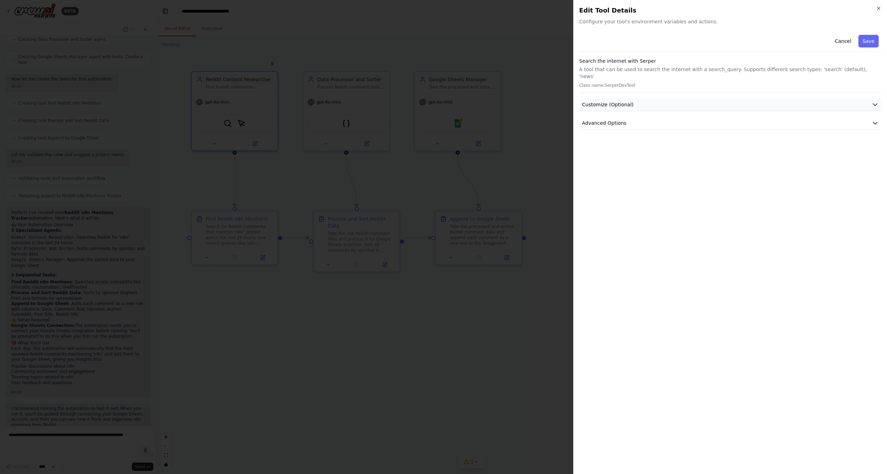
drag, startPoint x: 691, startPoint y: 102, endPoint x: 694, endPoint y: 99, distance: 3.7
click at [691, 101] on button "Customize (Optional)" at bounding box center [730, 104] width 302 height 13
click at [696, 99] on button "Customize (Optional)" at bounding box center [730, 104] width 302 height 13
click at [699, 117] on button "Advanced Options" at bounding box center [730, 123] width 302 height 13
click at [302, 369] on div at bounding box center [443, 237] width 887 height 474
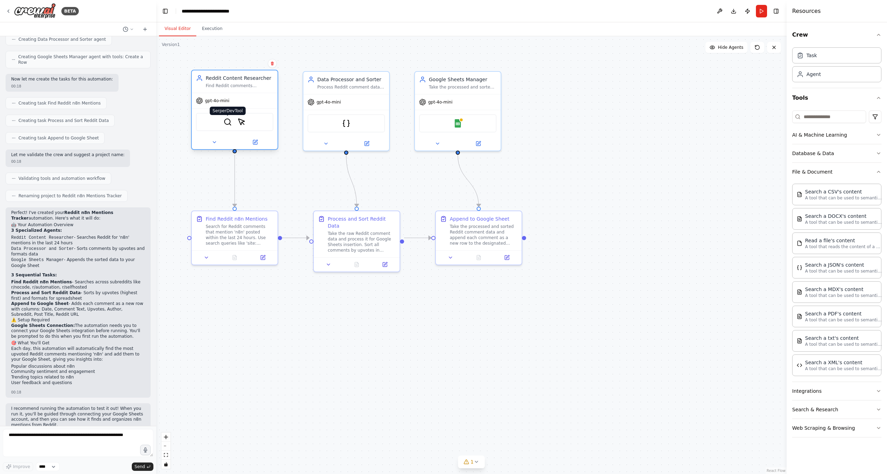
click at [227, 121] on img at bounding box center [227, 122] width 8 height 8
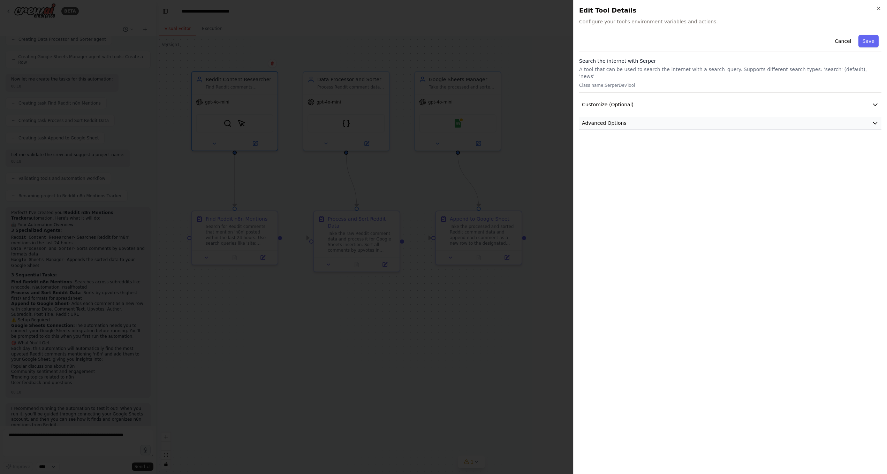
click at [749, 118] on button "Advanced Options" at bounding box center [730, 123] width 302 height 13
click at [675, 158] on input "text" at bounding box center [730, 164] width 290 height 13
paste input "**********"
type input "**********"
click at [673, 203] on div "**********" at bounding box center [730, 250] width 302 height 436
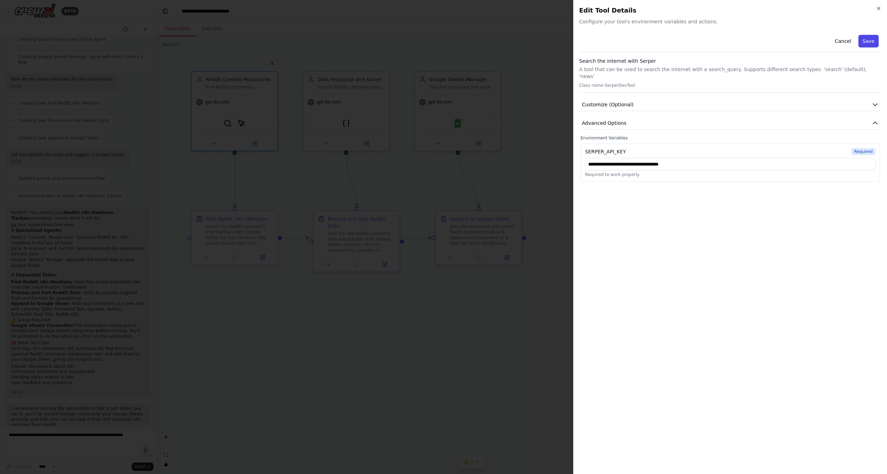
click at [871, 43] on button "Save" at bounding box center [868, 41] width 20 height 13
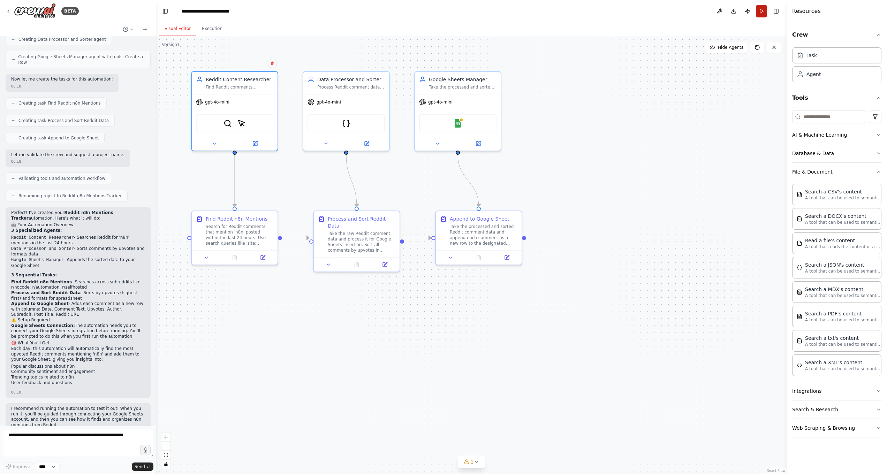
click at [763, 10] on button "Run" at bounding box center [761, 11] width 11 height 13
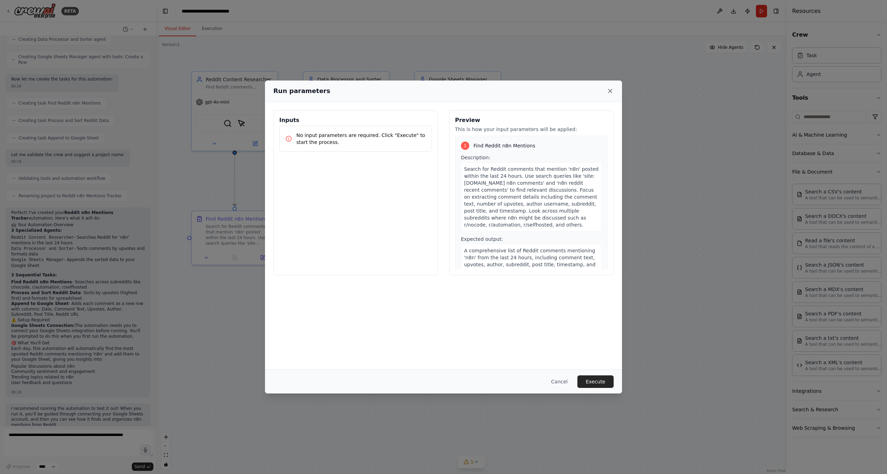
click at [608, 90] on icon at bounding box center [609, 90] width 7 height 7
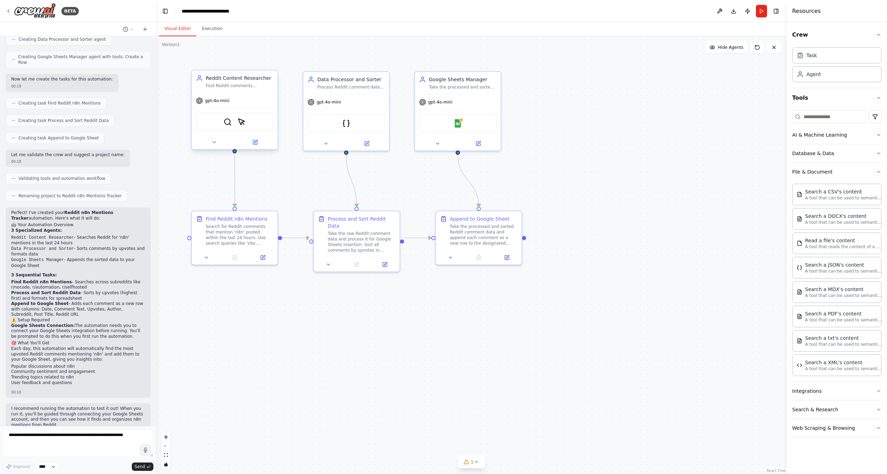
click at [224, 116] on div "SerperDevTool ScrapeElementFromWebsiteTool" at bounding box center [234, 122] width 77 height 18
click at [226, 123] on img at bounding box center [227, 122] width 8 height 8
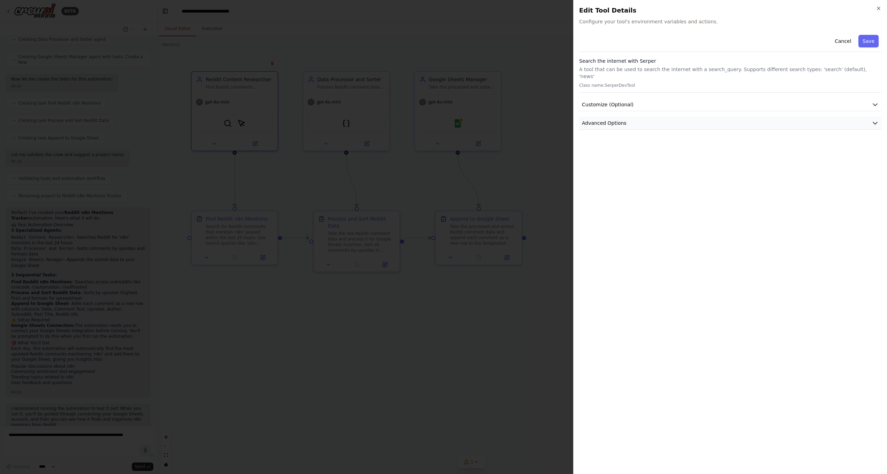
click at [616, 120] on span "Advanced Options" at bounding box center [604, 123] width 45 height 7
click at [617, 158] on input "text" at bounding box center [730, 164] width 290 height 13
paste input "**********"
type input "**********"
click at [620, 199] on div "**********" at bounding box center [730, 250] width 302 height 436
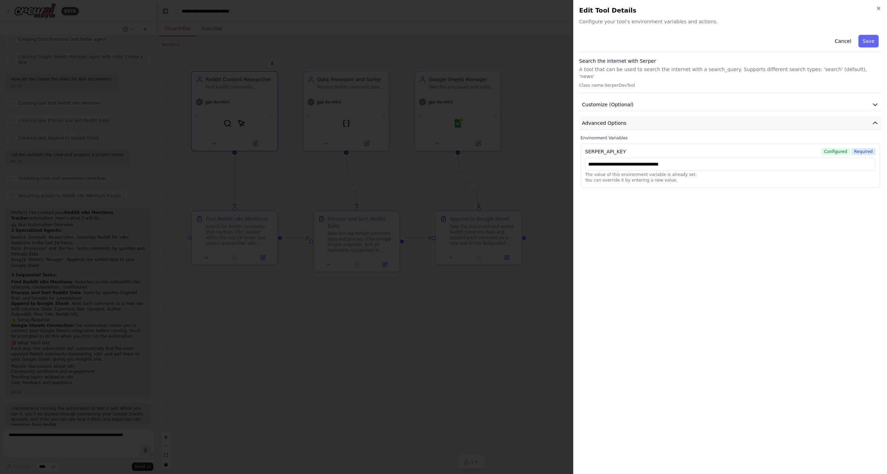
click at [671, 117] on button "Advanced Options" at bounding box center [730, 123] width 302 height 13
click at [863, 42] on button "Save" at bounding box center [868, 41] width 20 height 13
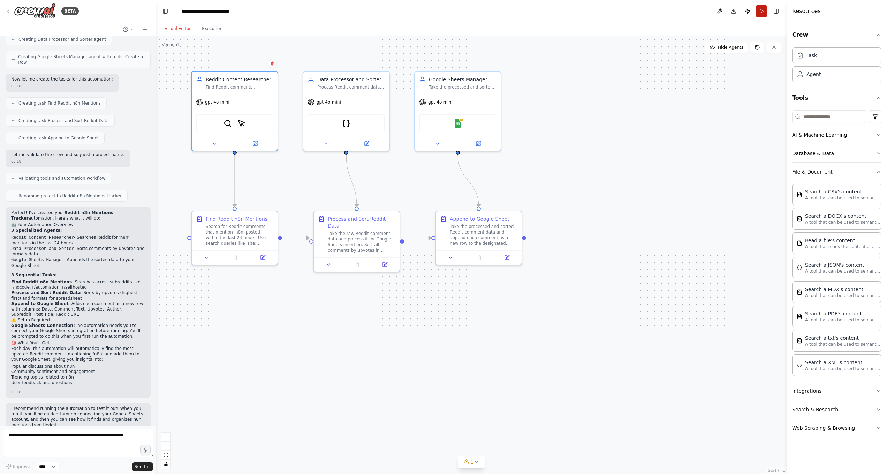
click at [765, 15] on button "Run" at bounding box center [761, 11] width 11 height 13
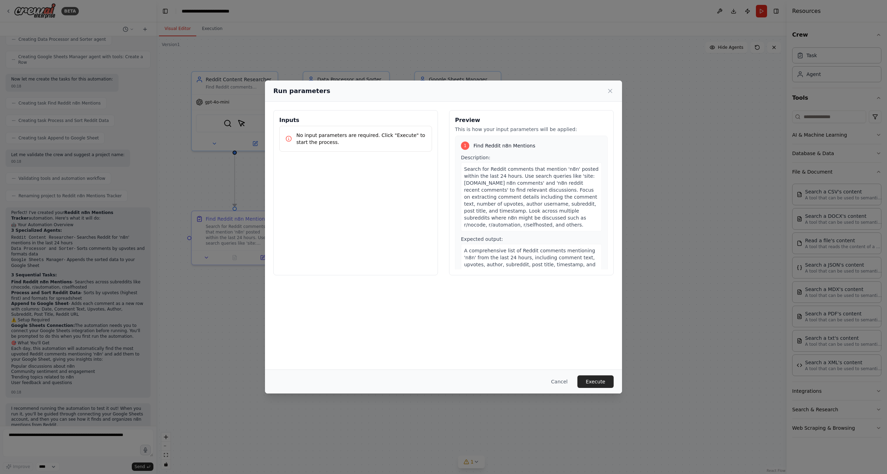
click at [605, 95] on div "Run parameters" at bounding box center [443, 91] width 340 height 10
click at [611, 96] on div "Run parameters" at bounding box center [443, 91] width 340 height 10
click at [611, 92] on icon at bounding box center [609, 90] width 3 height 3
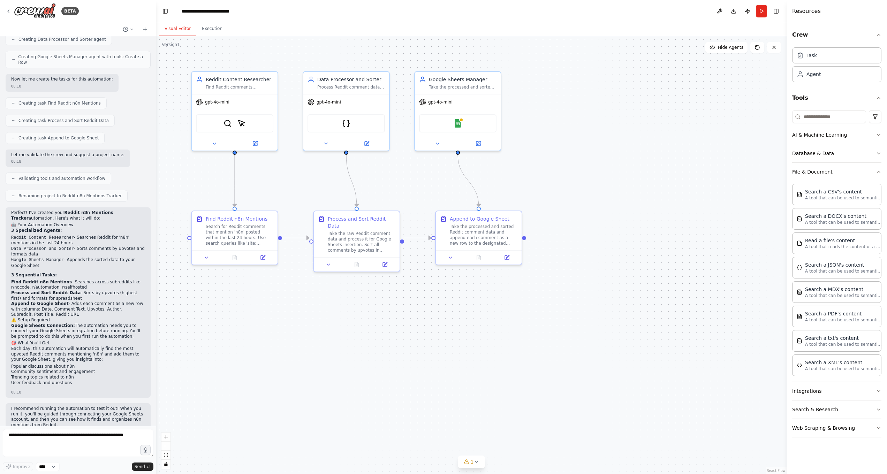
click at [863, 174] on button "File & Document" at bounding box center [836, 172] width 89 height 18
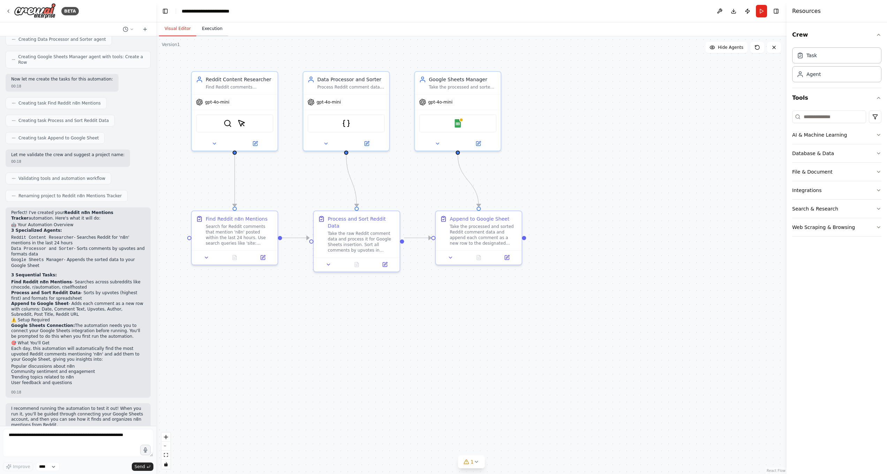
click at [203, 28] on button "Execution" at bounding box center [212, 29] width 32 height 15
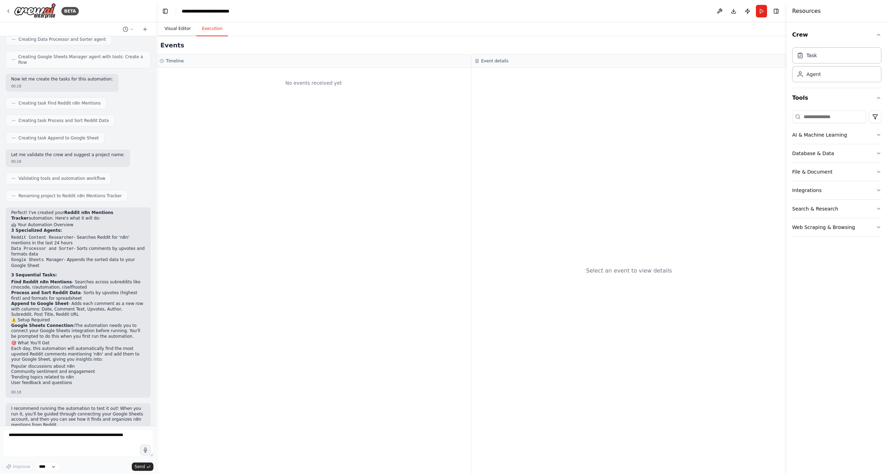
click at [179, 33] on button "Visual Editor" at bounding box center [177, 29] width 37 height 15
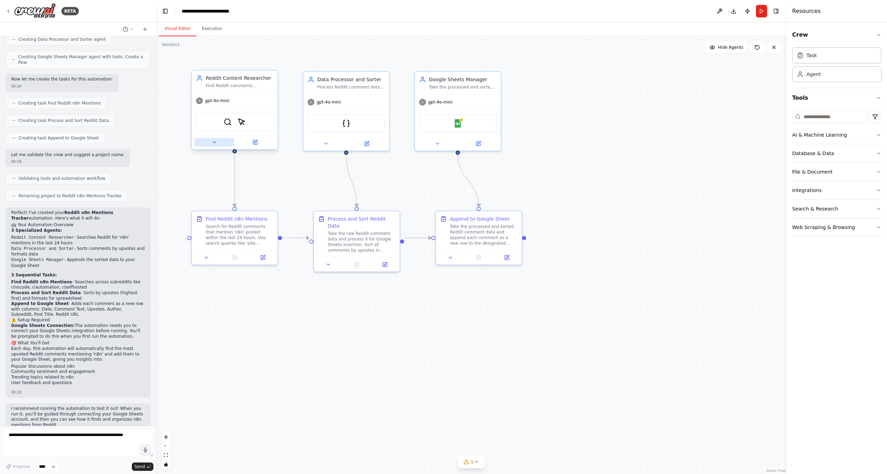
click at [220, 143] on button at bounding box center [213, 142] width 39 height 8
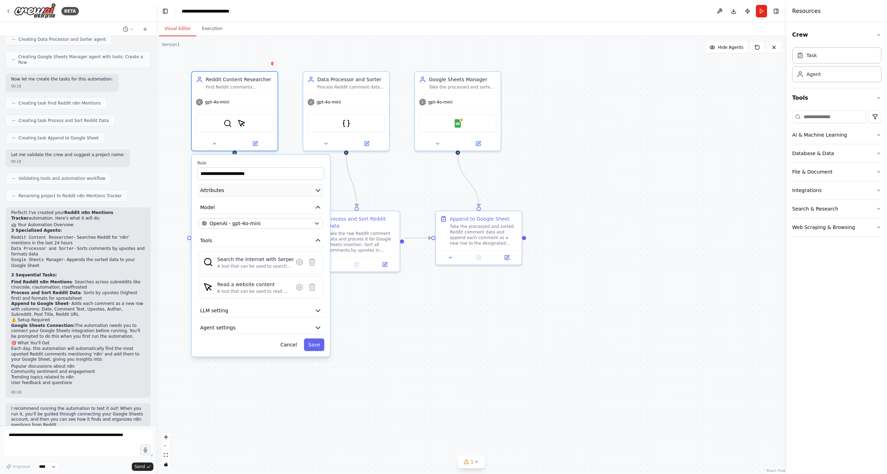
click at [289, 193] on button "Attributes" at bounding box center [260, 190] width 127 height 13
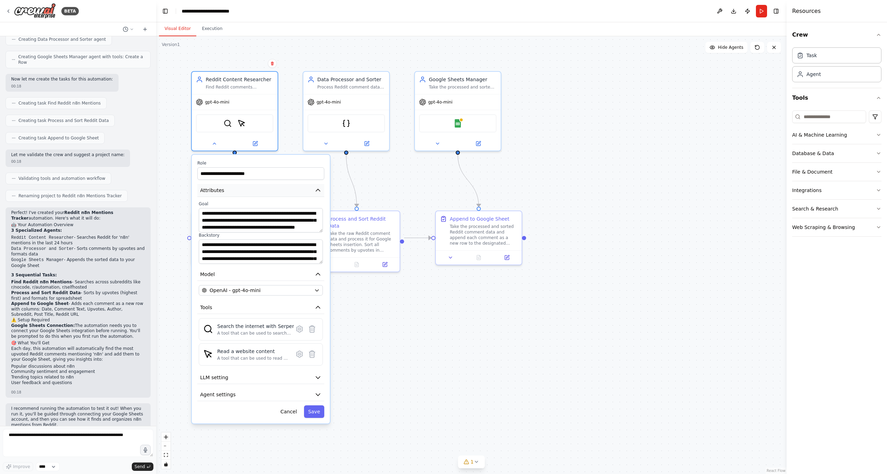
click at [289, 193] on button "Attributes" at bounding box center [260, 190] width 127 height 13
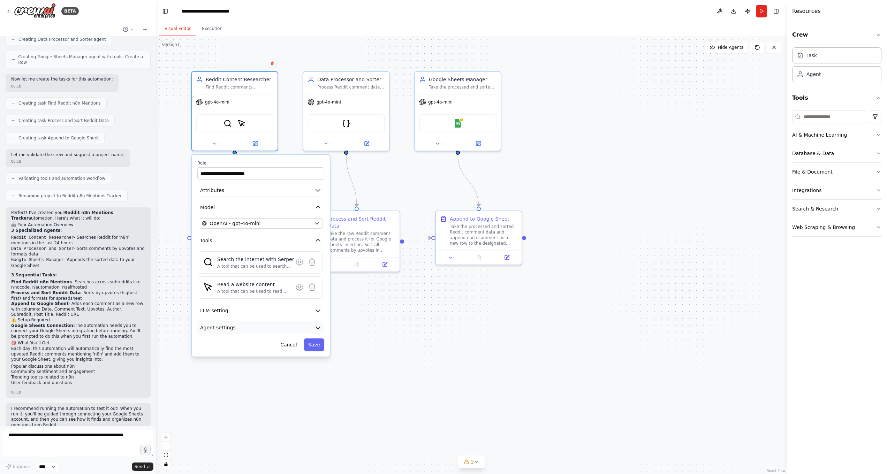
click at [290, 331] on button "Agent settings" at bounding box center [260, 327] width 127 height 13
click at [286, 309] on button "LLM setting" at bounding box center [260, 310] width 127 height 13
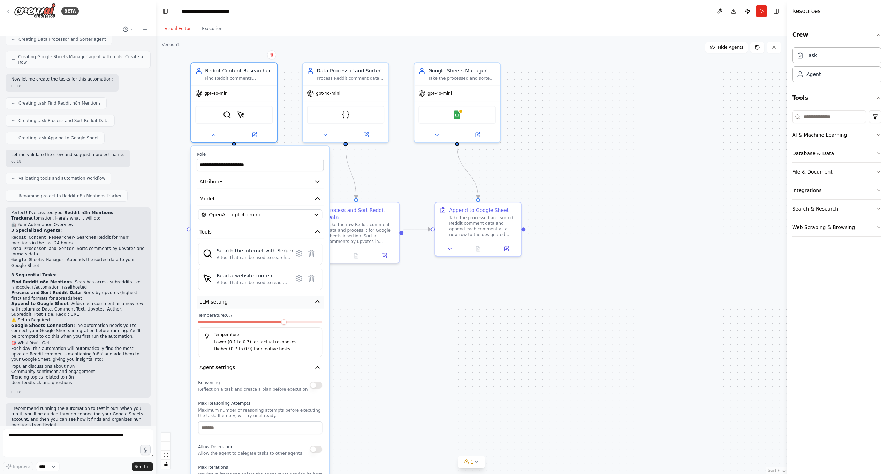
click at [303, 303] on button "LLM setting" at bounding box center [260, 302] width 127 height 13
click at [303, 318] on button "Agent settings" at bounding box center [260, 319] width 127 height 13
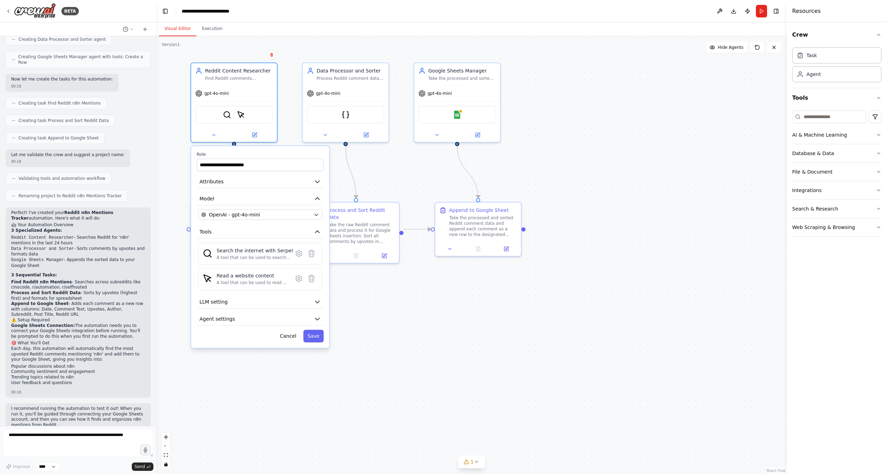
click at [321, 373] on div ".deletable-edge-delete-btn { width: 20px; height: 20px; border: 0px solid #ffff…" at bounding box center [471, 255] width 630 height 438
click at [317, 335] on button "Save" at bounding box center [313, 335] width 20 height 13
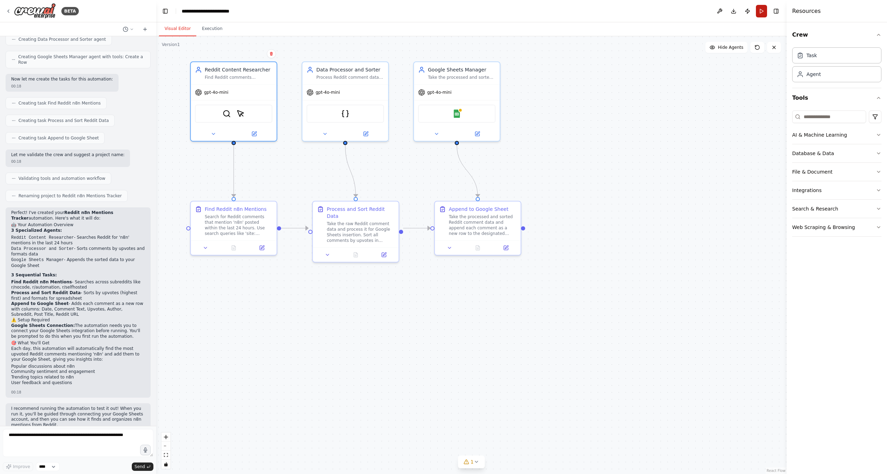
click at [761, 16] on button "Run" at bounding box center [761, 11] width 11 height 13
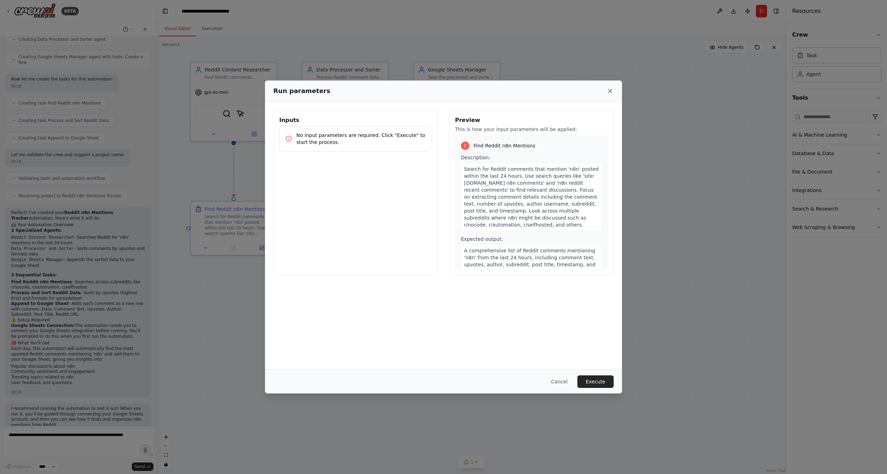
click at [611, 92] on icon at bounding box center [609, 90] width 7 height 7
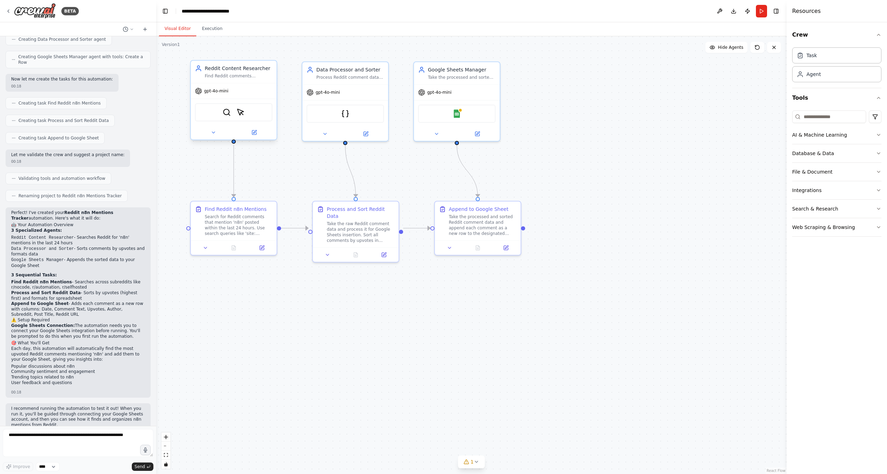
click at [227, 103] on div "SerperDevTool ScrapeElementFromWebsiteTool" at bounding box center [234, 112] width 86 height 27
click at [219, 223] on div "Search for Reddit comments that mention 'n8n' posted within the last 24 hours. …" at bounding box center [239, 224] width 68 height 22
click at [233, 110] on div "SerperDevTool ScrapeElementFromWebsiteTool" at bounding box center [233, 112] width 77 height 18
click at [229, 111] on img at bounding box center [226, 112] width 8 height 8
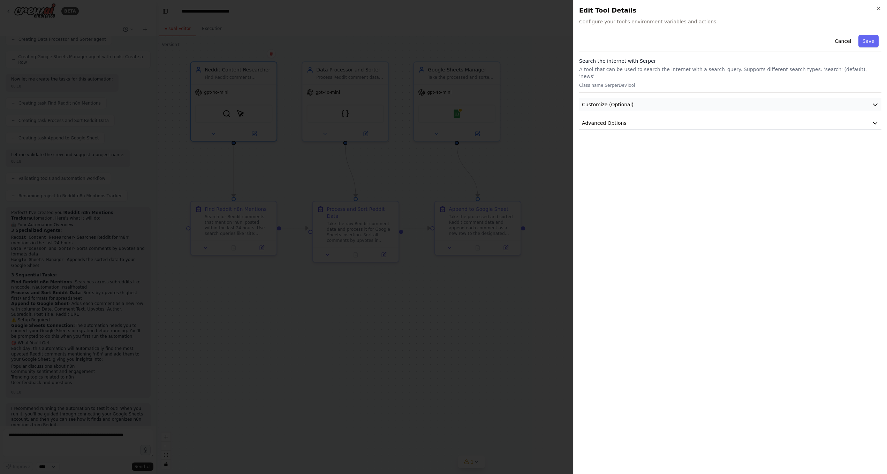
click at [647, 101] on button "Customize (Optional)" at bounding box center [730, 104] width 302 height 13
click at [672, 278] on button "Advanced Options" at bounding box center [730, 284] width 302 height 13
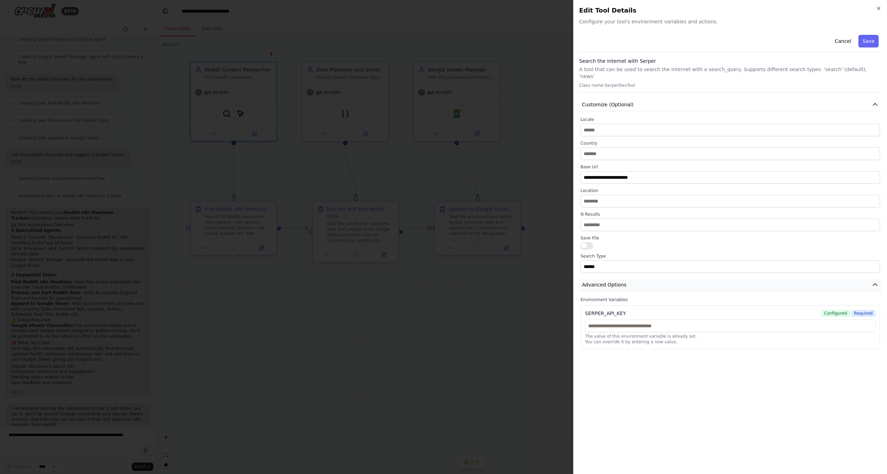
click at [671, 278] on button "Advanced Options" at bounding box center [730, 284] width 302 height 13
click at [876, 10] on icon "button" at bounding box center [878, 9] width 6 height 6
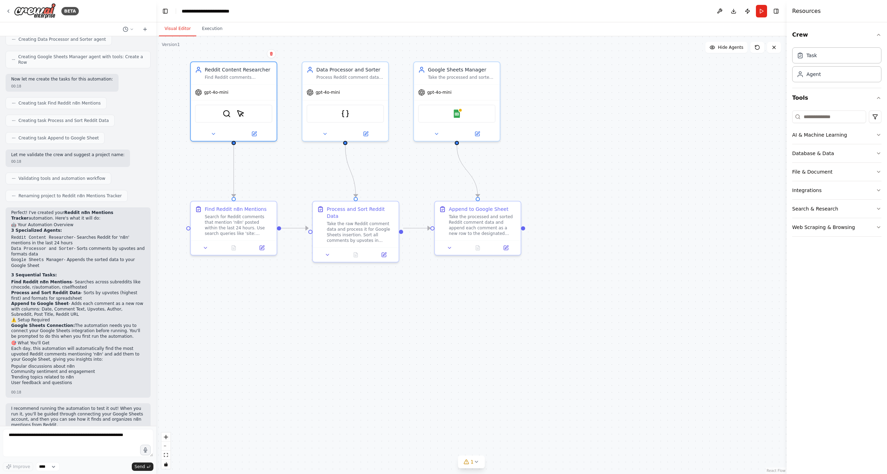
click at [876, 10] on div "Resources" at bounding box center [836, 11] width 100 height 22
